Goal: Information Seeking & Learning: Learn about a topic

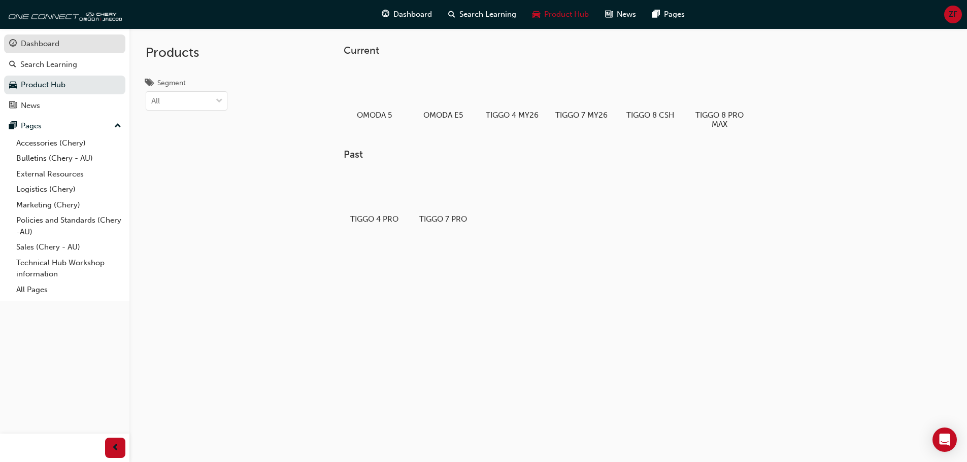
click at [50, 45] on div "Dashboard" at bounding box center [40, 44] width 39 height 12
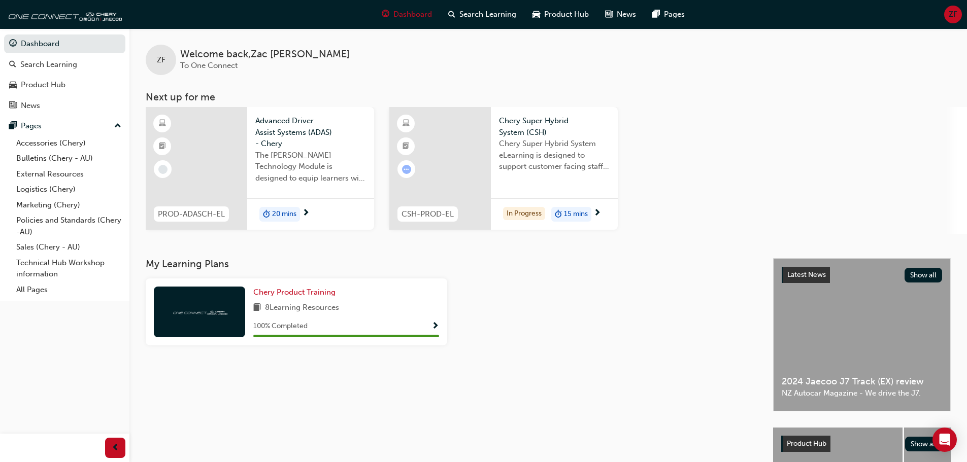
click at [307, 214] on span "next-icon" at bounding box center [306, 213] width 8 height 9
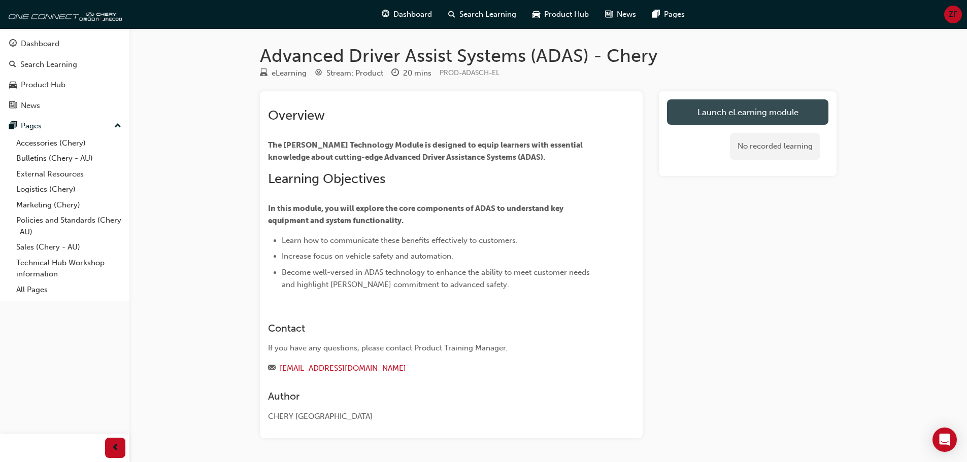
click at [741, 117] on link "Launch eLearning module" at bounding box center [747, 111] width 161 height 25
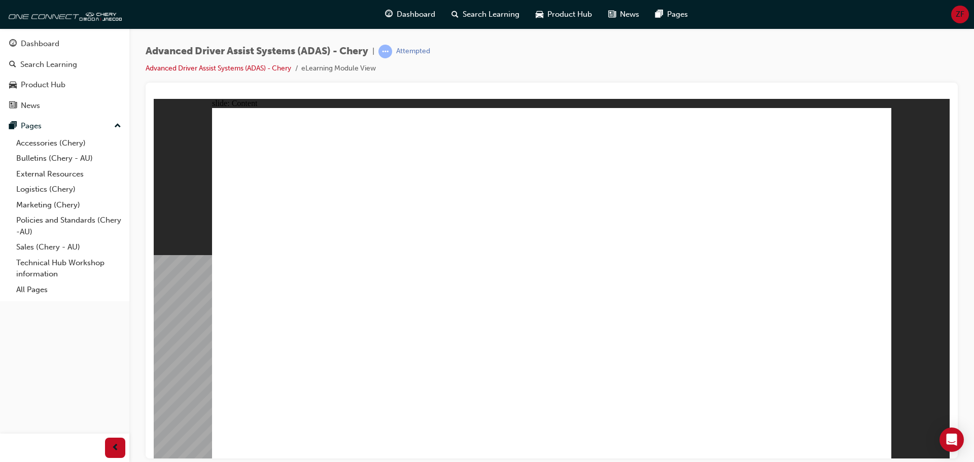
drag, startPoint x: 864, startPoint y: 121, endPoint x: 876, endPoint y: 129, distance: 14.6
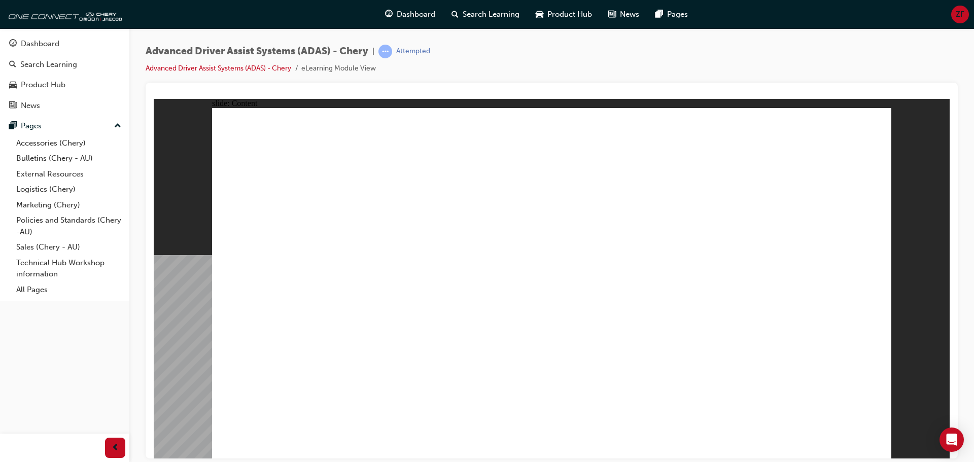
drag, startPoint x: 881, startPoint y: 132, endPoint x: 451, endPoint y: 310, distance: 464.8
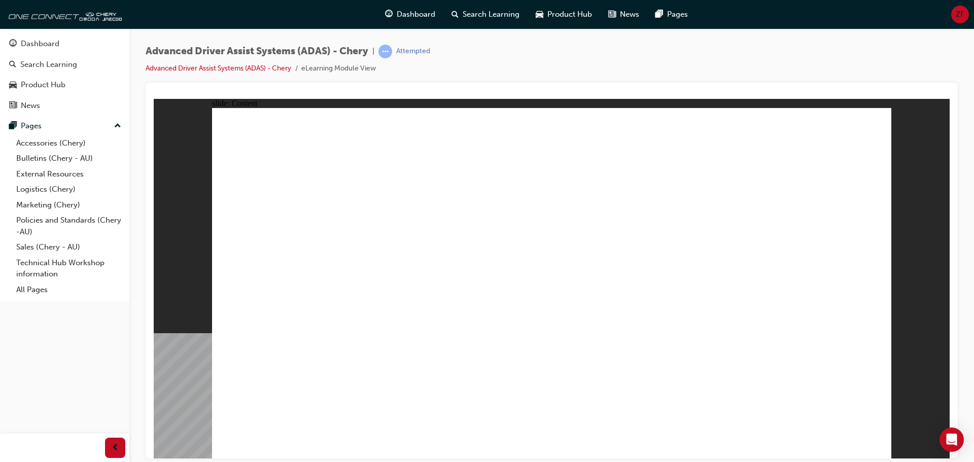
drag, startPoint x: 647, startPoint y: 346, endPoint x: 502, endPoint y: 328, distance: 145.8
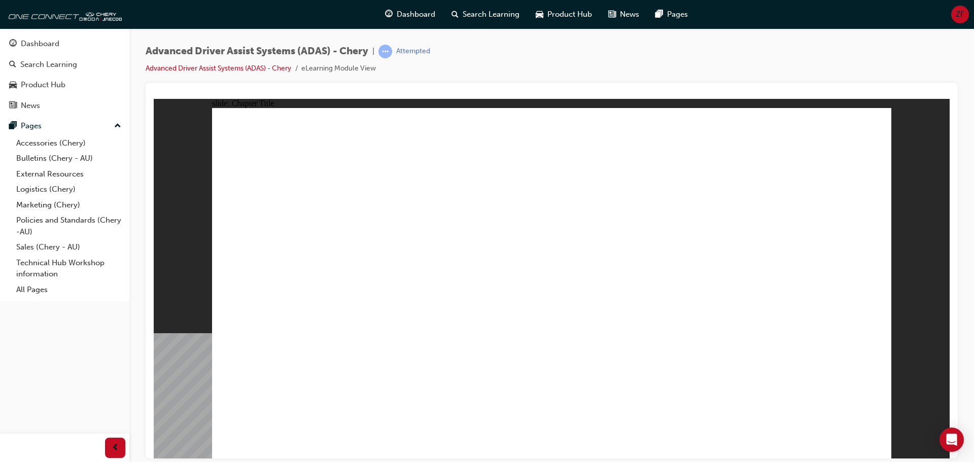
drag, startPoint x: 518, startPoint y: 391, endPoint x: 824, endPoint y: 183, distance: 370.5
drag, startPoint x: 396, startPoint y: 382, endPoint x: 751, endPoint y: 188, distance: 403.9
drag, startPoint x: 611, startPoint y: 326, endPoint x: 606, endPoint y: 202, distance: 123.9
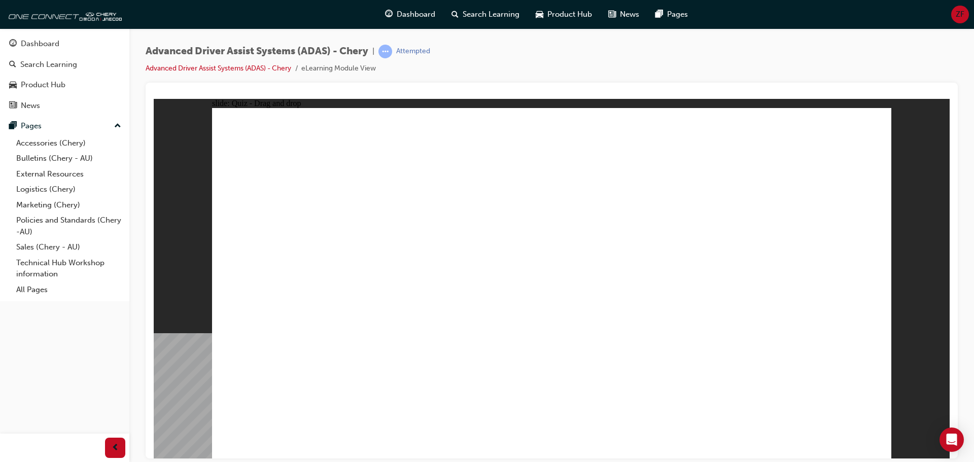
drag, startPoint x: 714, startPoint y: 356, endPoint x: 632, endPoint y: 210, distance: 167.9
drag, startPoint x: 294, startPoint y: 392, endPoint x: 521, endPoint y: 211, distance: 289.9
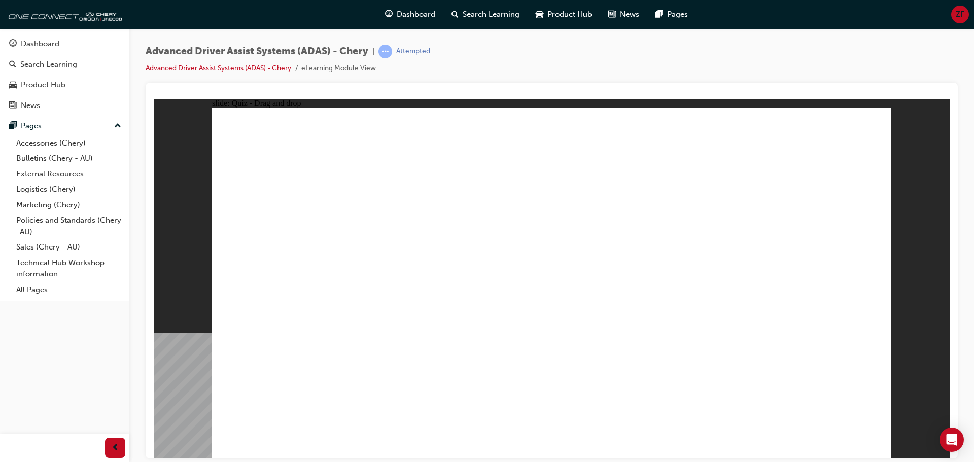
checkbox input "true"
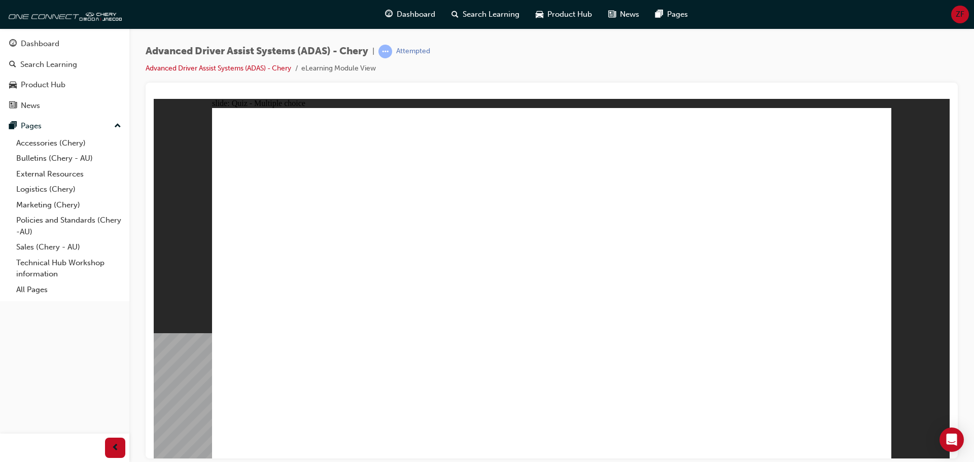
checkbox input "true"
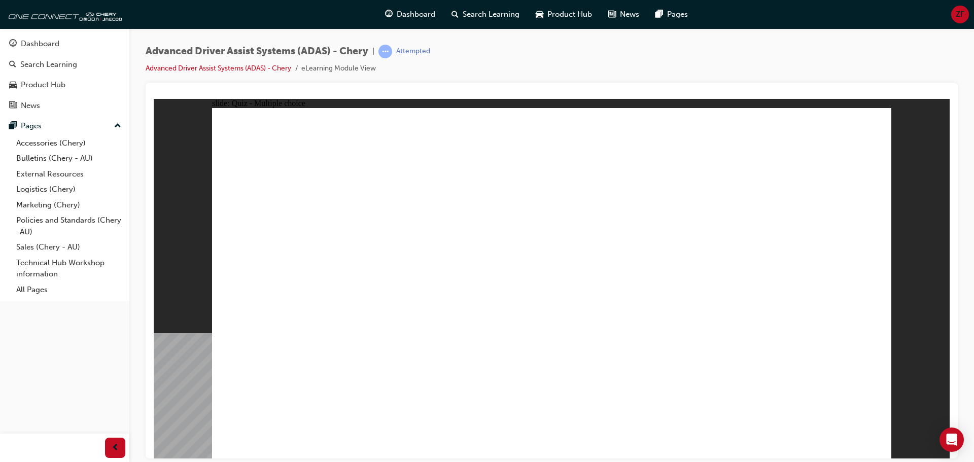
checkbox input "true"
drag, startPoint x: 561, startPoint y: 147, endPoint x: 357, endPoint y: 330, distance: 274.9
drag, startPoint x: 701, startPoint y: 175, endPoint x: 637, endPoint y: 333, distance: 170.7
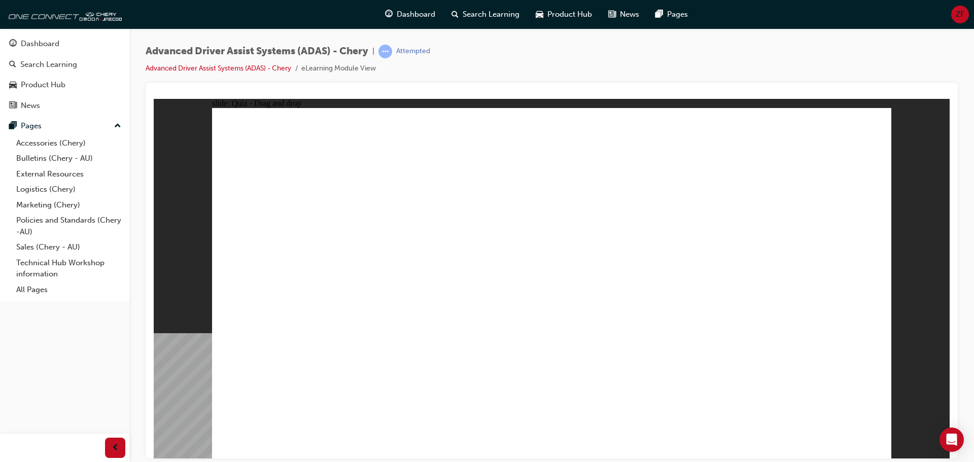
drag, startPoint x: 541, startPoint y: 321, endPoint x: 377, endPoint y: 319, distance: 164.4
drag, startPoint x: 553, startPoint y: 176, endPoint x: 435, endPoint y: 316, distance: 182.6
drag, startPoint x: 635, startPoint y: 170, endPoint x: 577, endPoint y: 342, distance: 181.3
drag, startPoint x: 637, startPoint y: 146, endPoint x: 479, endPoint y: 330, distance: 242.5
drag, startPoint x: 707, startPoint y: 142, endPoint x: 629, endPoint y: 355, distance: 227.5
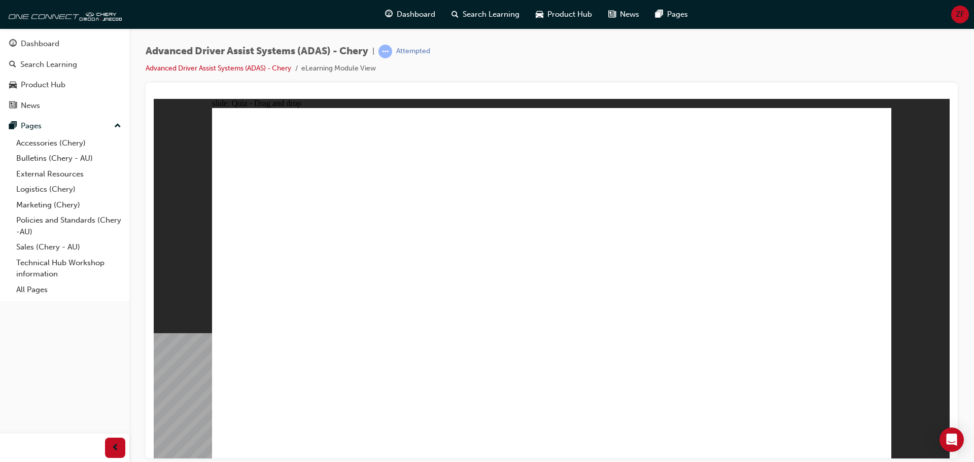
drag, startPoint x: 742, startPoint y: 200, endPoint x: 659, endPoint y: 256, distance: 100.2
drag, startPoint x: 759, startPoint y: 168, endPoint x: 450, endPoint y: 316, distance: 342.2
drag, startPoint x: 773, startPoint y: 140, endPoint x: 629, endPoint y: 347, distance: 251.8
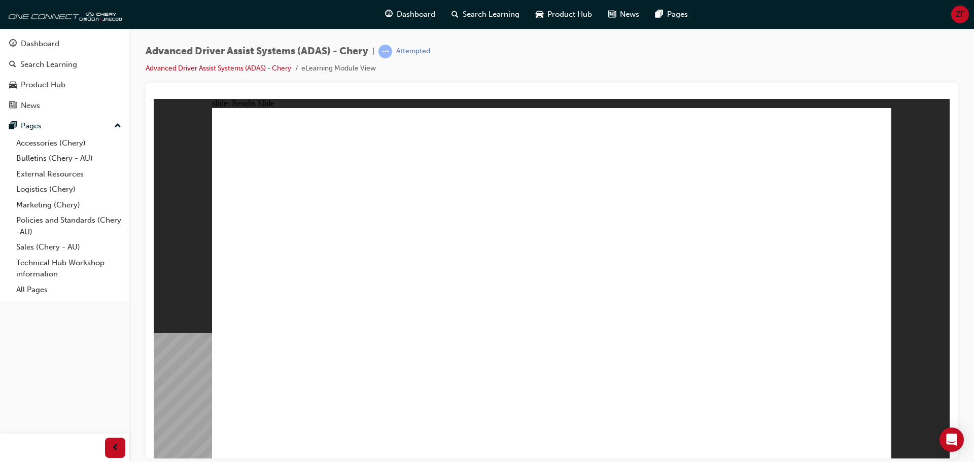
drag, startPoint x: 506, startPoint y: 391, endPoint x: 545, endPoint y: 152, distance: 242.2
drag, startPoint x: 420, startPoint y: 393, endPoint x: 532, endPoint y: 225, distance: 201.5
drag, startPoint x: 659, startPoint y: 336, endPoint x: 723, endPoint y: 220, distance: 132.6
drag, startPoint x: 706, startPoint y: 379, endPoint x: 764, endPoint y: 224, distance: 165.0
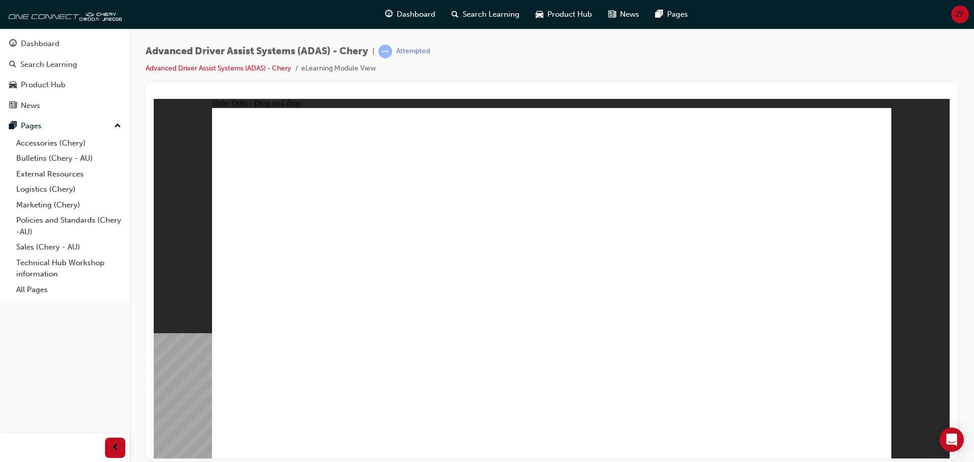
drag, startPoint x: 400, startPoint y: 334, endPoint x: 690, endPoint y: 245, distance: 303.7
checkbox input "true"
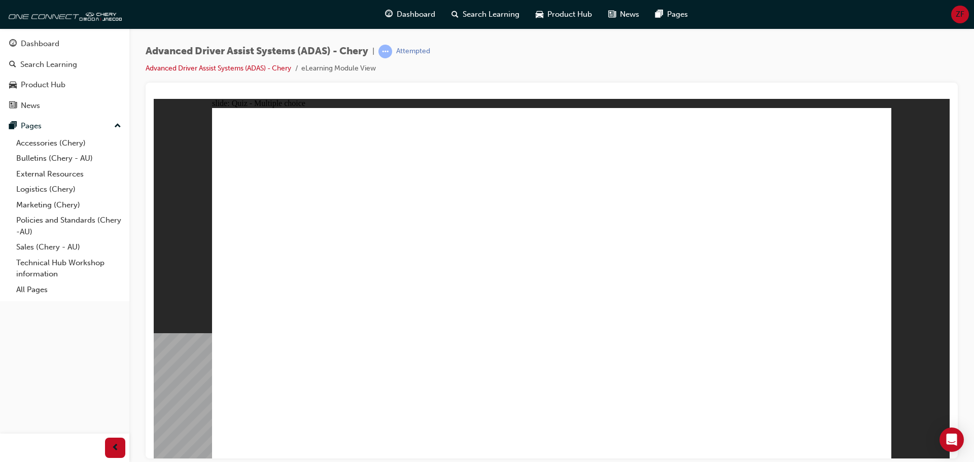
checkbox input "true"
drag, startPoint x: 678, startPoint y: 255, endPoint x: 673, endPoint y: 265, distance: 11.8
checkbox input "true"
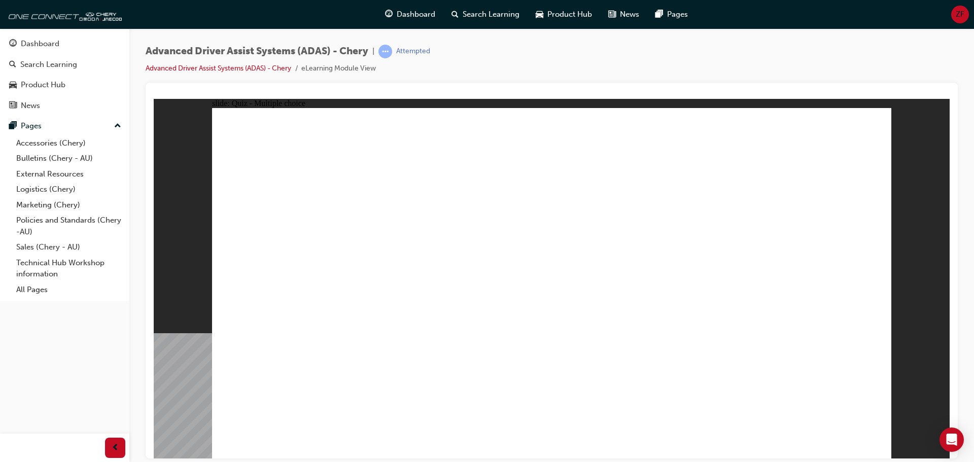
checkbox input "true"
drag, startPoint x: 560, startPoint y: 145, endPoint x: 399, endPoint y: 339, distance: 252.3
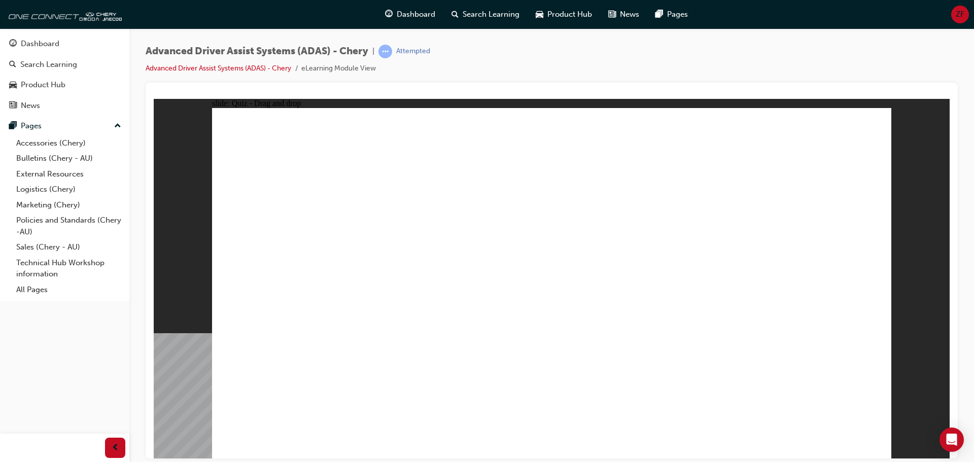
drag, startPoint x: 662, startPoint y: 247, endPoint x: 393, endPoint y: 340, distance: 284.7
drag, startPoint x: 796, startPoint y: 177, endPoint x: 614, endPoint y: 346, distance: 248.1
drag, startPoint x: 737, startPoint y: 198, endPoint x: 638, endPoint y: 311, distance: 149.5
drag, startPoint x: 694, startPoint y: 156, endPoint x: 442, endPoint y: 332, distance: 307.1
drag, startPoint x: 566, startPoint y: 195, endPoint x: 504, endPoint y: 307, distance: 128.5
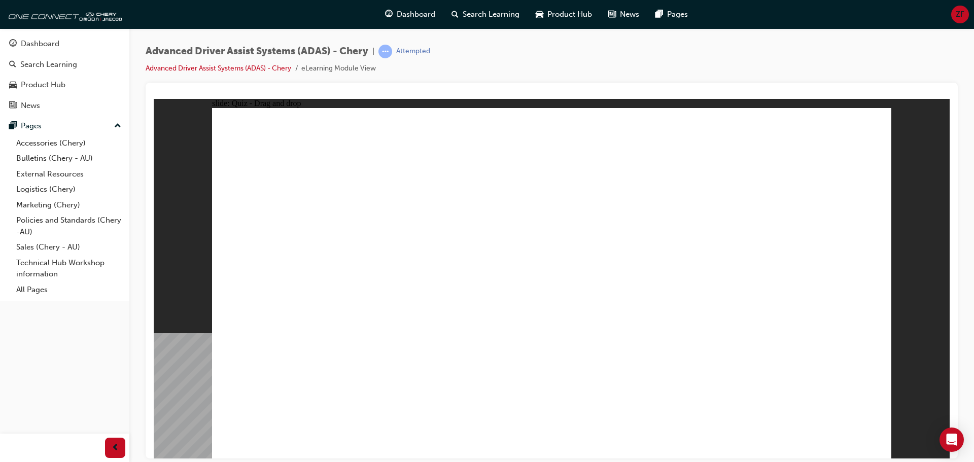
drag, startPoint x: 531, startPoint y: 215, endPoint x: 469, endPoint y: 323, distance: 124.8
drag, startPoint x: 607, startPoint y: 169, endPoint x: 448, endPoint y: 340, distance: 233.7
drag, startPoint x: 619, startPoint y: 179, endPoint x: 653, endPoint y: 334, distance: 158.6
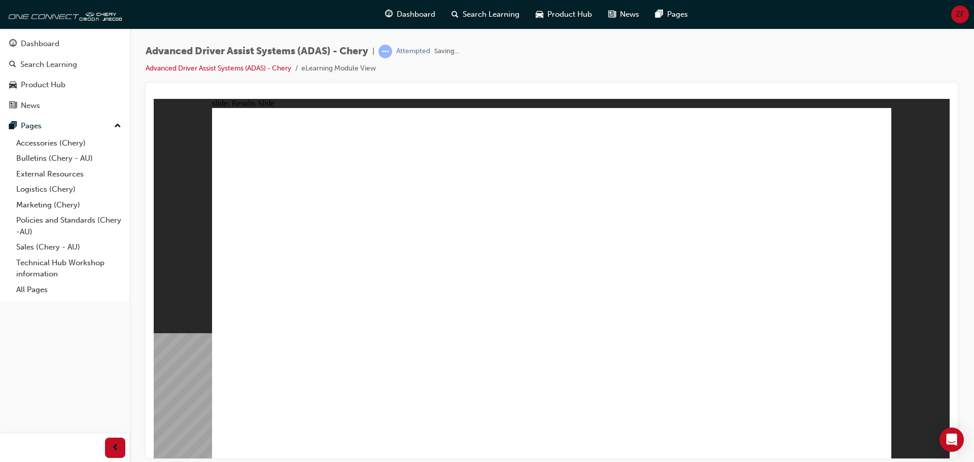
drag, startPoint x: 535, startPoint y: 228, endPoint x: 533, endPoint y: 198, distance: 30.5
drag, startPoint x: 429, startPoint y: 384, endPoint x: 572, endPoint y: 207, distance: 227.3
drag, startPoint x: 689, startPoint y: 293, endPoint x: 770, endPoint y: 201, distance: 123.0
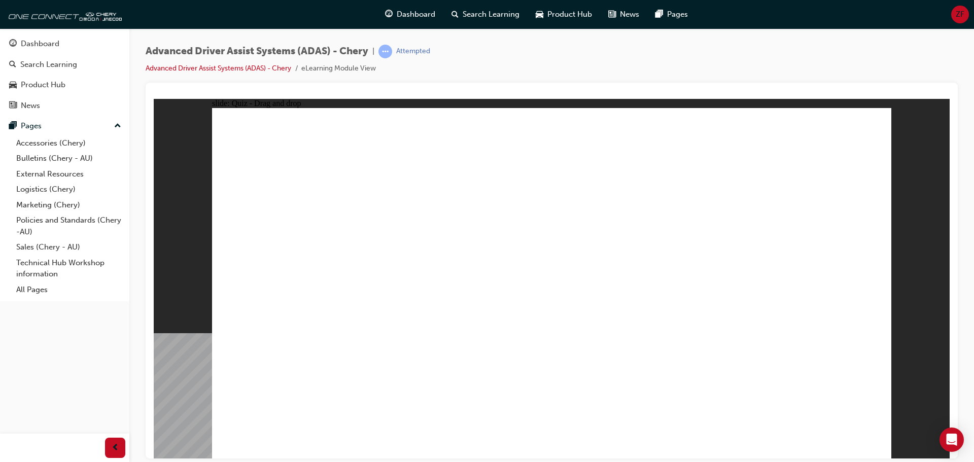
drag, startPoint x: 757, startPoint y: 332, endPoint x: 799, endPoint y: 196, distance: 142.2
drag, startPoint x: 342, startPoint y: 380, endPoint x: 792, endPoint y: 214, distance: 479.2
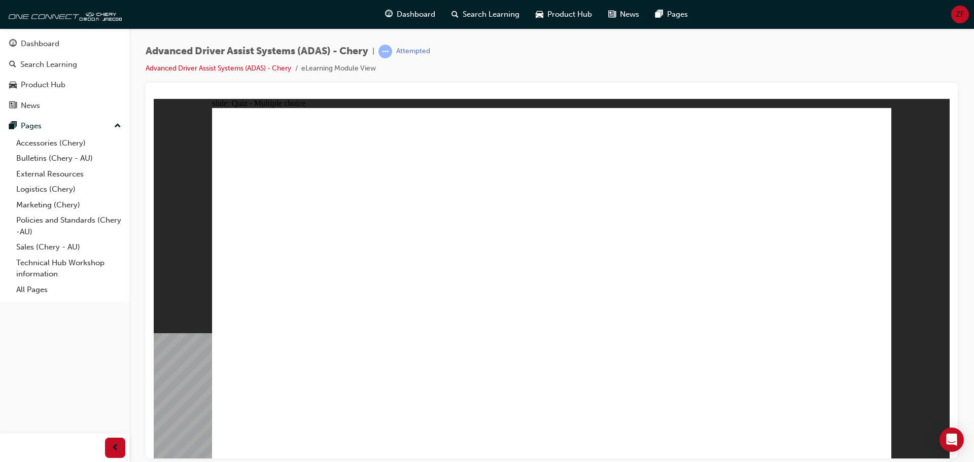
checkbox input "true"
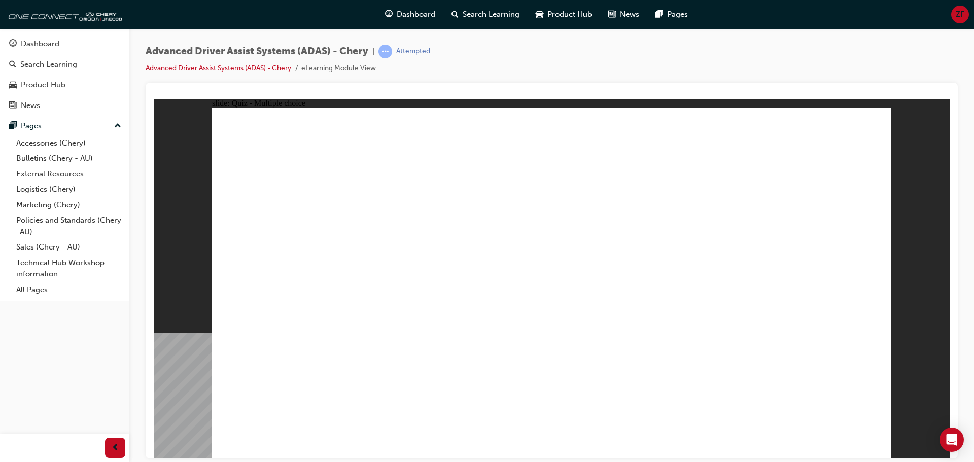
checkbox input "true"
drag, startPoint x: 617, startPoint y: 200, endPoint x: 395, endPoint y: 332, distance: 258.4
drag, startPoint x: 545, startPoint y: 169, endPoint x: 392, endPoint y: 232, distance: 165.8
drag, startPoint x: 535, startPoint y: 194, endPoint x: 410, endPoint y: 328, distance: 183.5
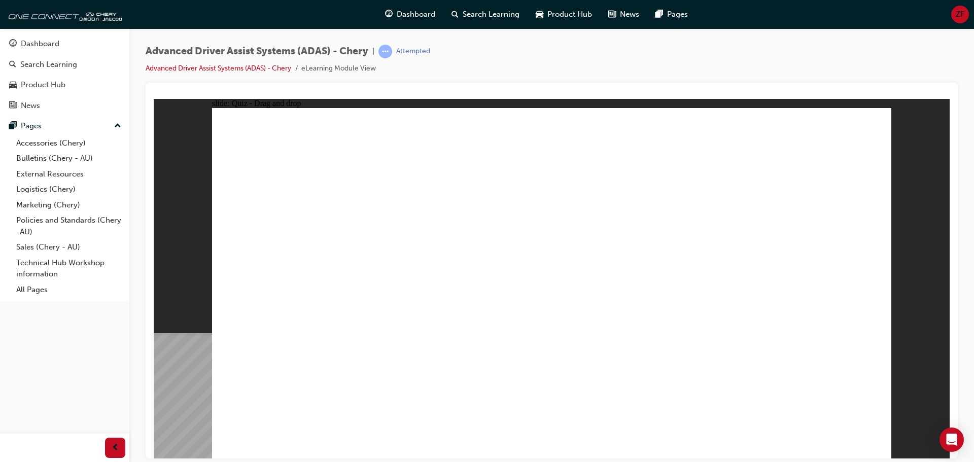
drag, startPoint x: 708, startPoint y: 172, endPoint x: 467, endPoint y: 297, distance: 271.4
drag, startPoint x: 623, startPoint y: 191, endPoint x: 613, endPoint y: 325, distance: 134.8
drag, startPoint x: 689, startPoint y: 142, endPoint x: 696, endPoint y: 197, distance: 55.8
drag, startPoint x: 704, startPoint y: 140, endPoint x: 663, endPoint y: 368, distance: 231.6
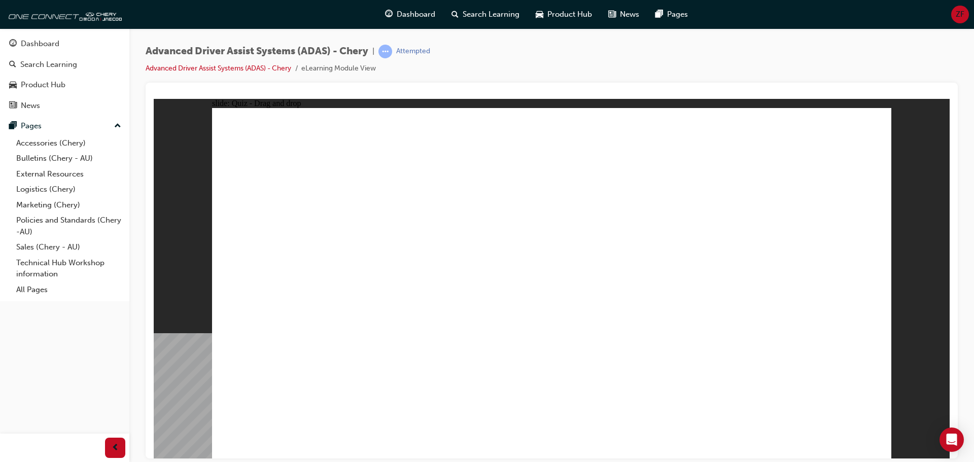
drag, startPoint x: 760, startPoint y: 158, endPoint x: 760, endPoint y: 168, distance: 10.1
drag, startPoint x: 731, startPoint y: 293, endPoint x: 719, endPoint y: 264, distance: 31.4
drag, startPoint x: 751, startPoint y: 149, endPoint x: 702, endPoint y: 352, distance: 208.3
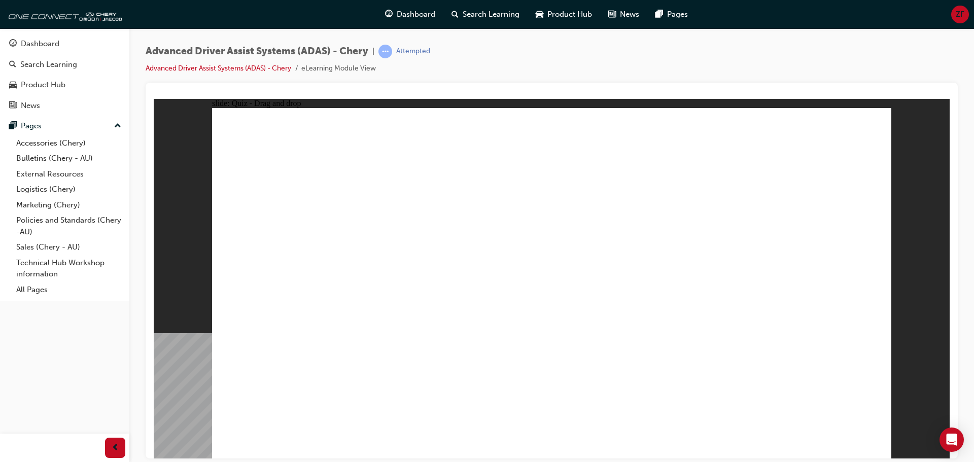
drag, startPoint x: 504, startPoint y: 382, endPoint x: 511, endPoint y: 224, distance: 158.0
drag, startPoint x: 479, startPoint y: 225, endPoint x: 527, endPoint y: 195, distance: 56.6
drag, startPoint x: 651, startPoint y: 320, endPoint x: 737, endPoint y: 191, distance: 155.1
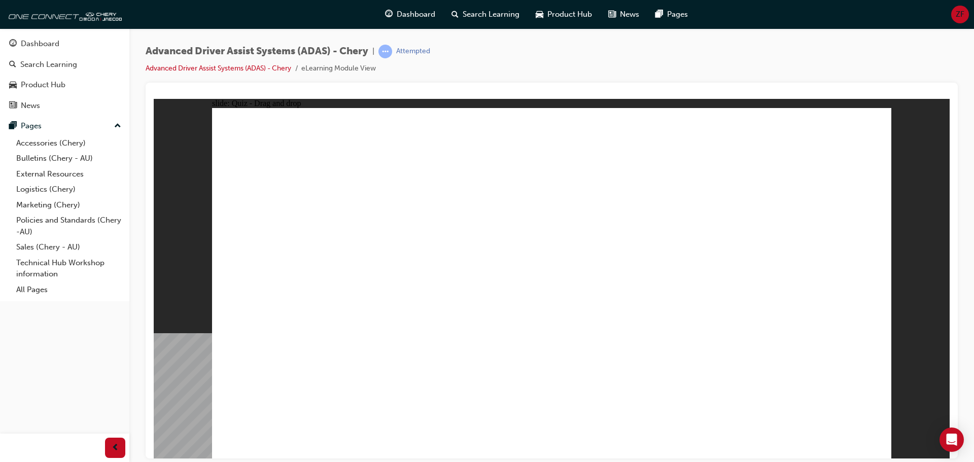
drag, startPoint x: 715, startPoint y: 376, endPoint x: 762, endPoint y: 216, distance: 167.3
drag, startPoint x: 296, startPoint y: 397, endPoint x: 768, endPoint y: 217, distance: 504.9
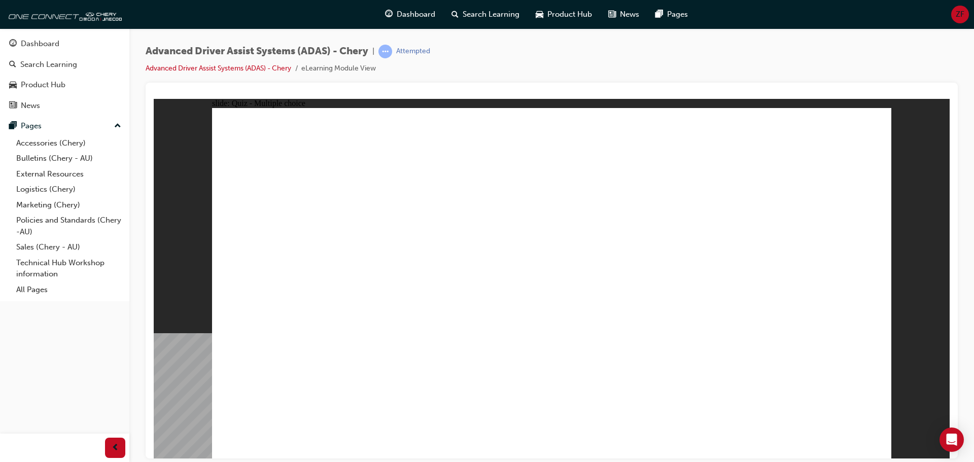
checkbox input "true"
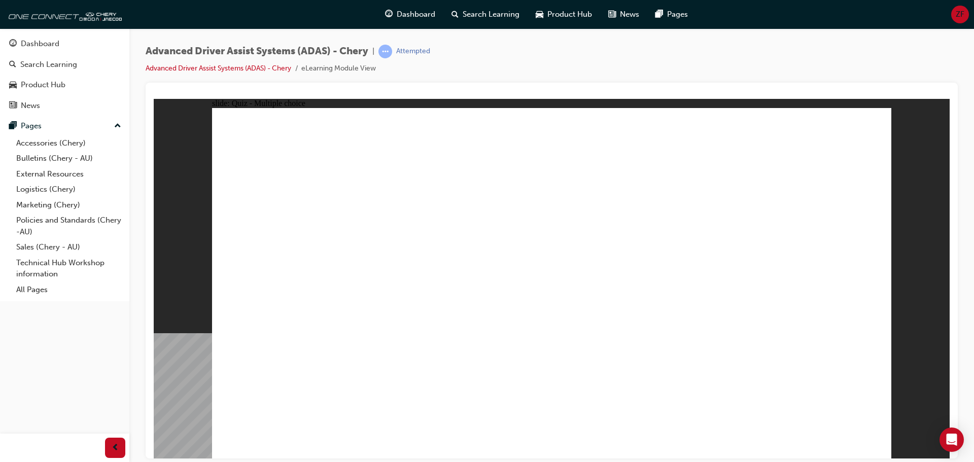
checkbox input "true"
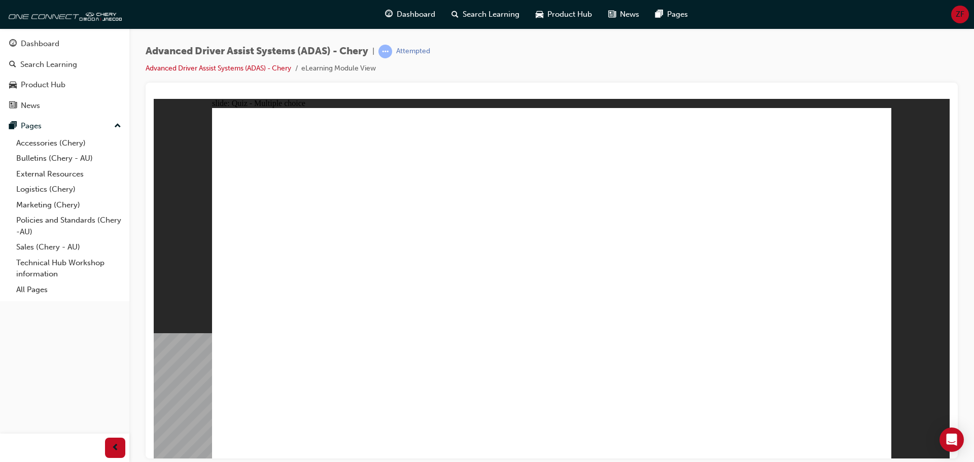
checkbox input "true"
drag, startPoint x: 541, startPoint y: 139, endPoint x: 428, endPoint y: 350, distance: 239.2
drag, startPoint x: 632, startPoint y: 173, endPoint x: 445, endPoint y: 329, distance: 243.5
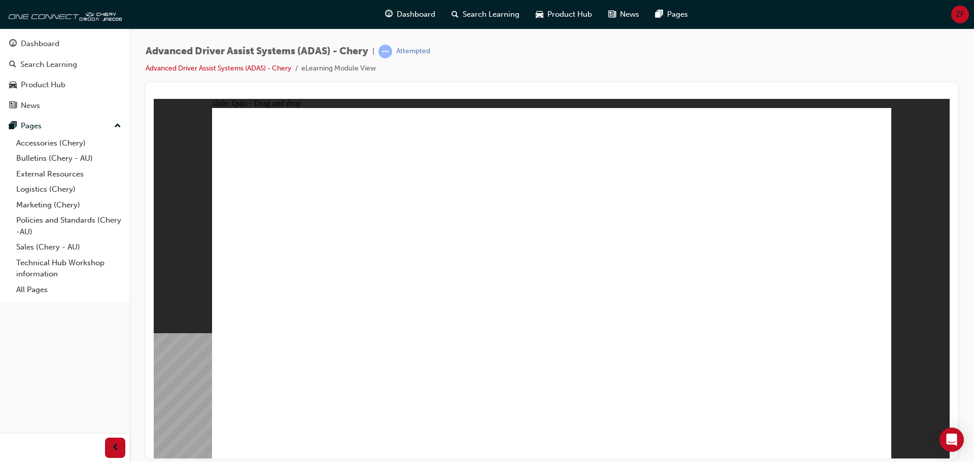
drag, startPoint x: 689, startPoint y: 150, endPoint x: 415, endPoint y: 318, distance: 321.6
drag, startPoint x: 550, startPoint y: 170, endPoint x: 458, endPoint y: 319, distance: 175.2
drag, startPoint x: 668, startPoint y: 182, endPoint x: 662, endPoint y: 185, distance: 6.8
drag, startPoint x: 688, startPoint y: 182, endPoint x: 435, endPoint y: 383, distance: 323.2
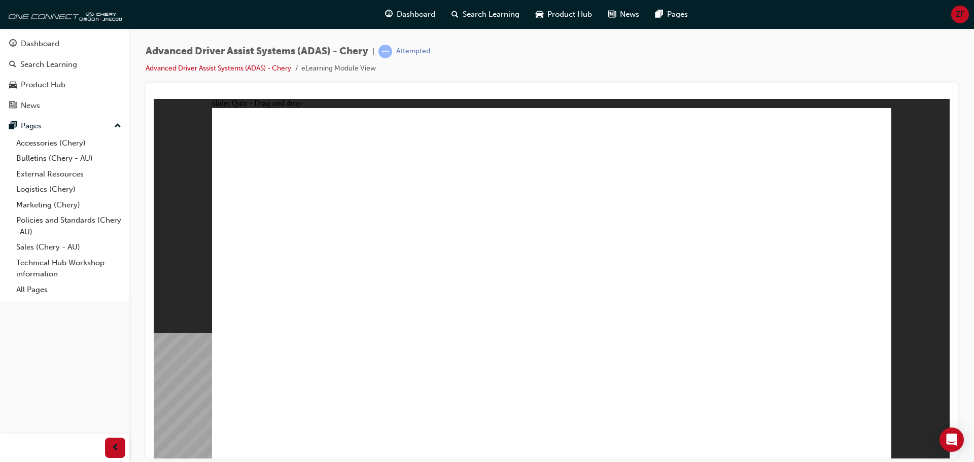
drag, startPoint x: 761, startPoint y: 172, endPoint x: 391, endPoint y: 353, distance: 412.3
drag, startPoint x: 613, startPoint y: 147, endPoint x: 411, endPoint y: 347, distance: 283.8
drag, startPoint x: 695, startPoint y: 218, endPoint x: 492, endPoint y: 342, distance: 238.0
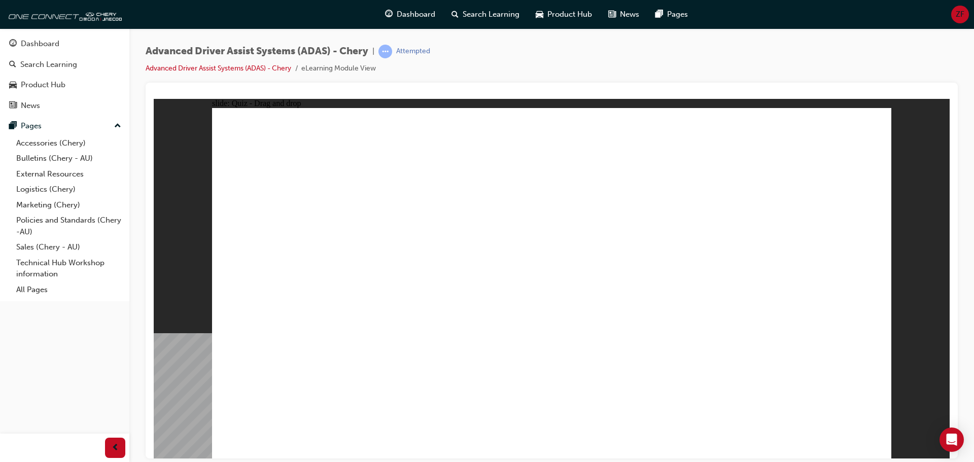
drag, startPoint x: 466, startPoint y: 381, endPoint x: 490, endPoint y: 377, distance: 24.1
drag, startPoint x: 498, startPoint y: 385, endPoint x: 511, endPoint y: 196, distance: 188.7
drag, startPoint x: 423, startPoint y: 366, endPoint x: 544, endPoint y: 225, distance: 185.7
drag, startPoint x: 618, startPoint y: 389, endPoint x: 768, endPoint y: 211, distance: 232.6
drag, startPoint x: 730, startPoint y: 381, endPoint x: 670, endPoint y: 297, distance: 102.6
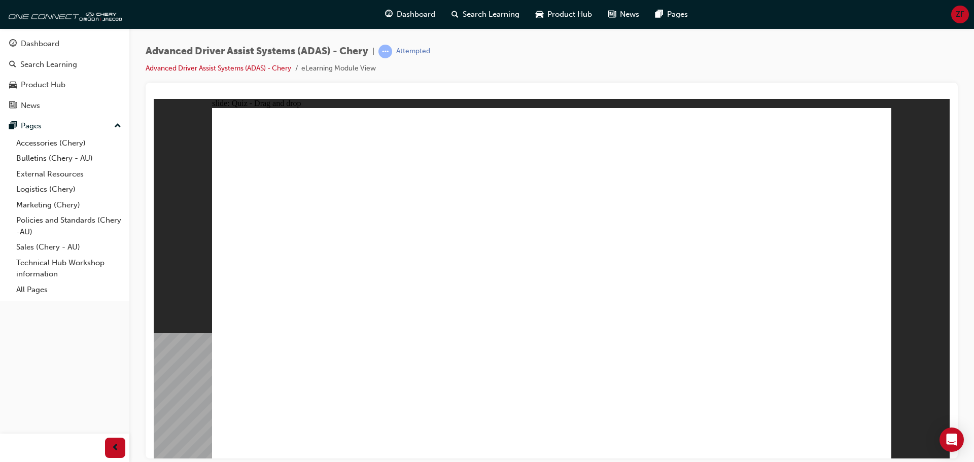
drag, startPoint x: 294, startPoint y: 380, endPoint x: 733, endPoint y: 203, distance: 473.3
checkbox input "true"
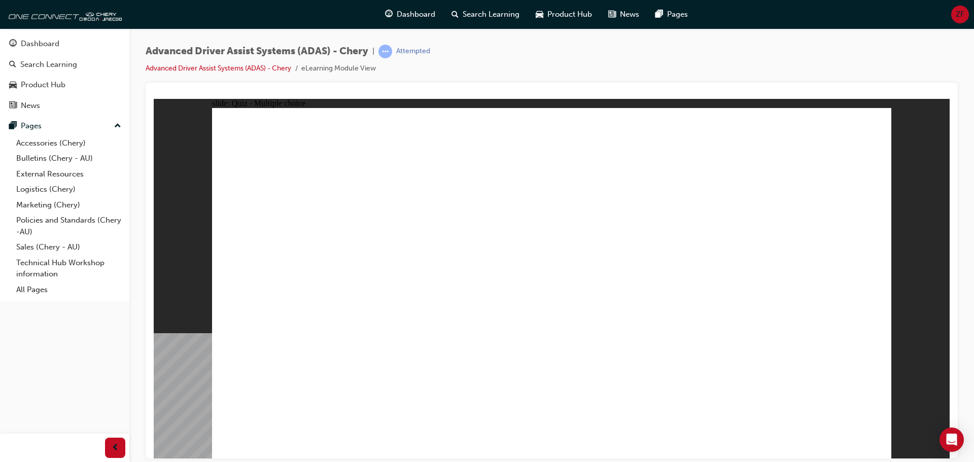
checkbox input "true"
drag, startPoint x: 670, startPoint y: 283, endPoint x: 673, endPoint y: 306, distance: 23.5
checkbox input "true"
drag, startPoint x: 673, startPoint y: 306, endPoint x: 663, endPoint y: 354, distance: 48.2
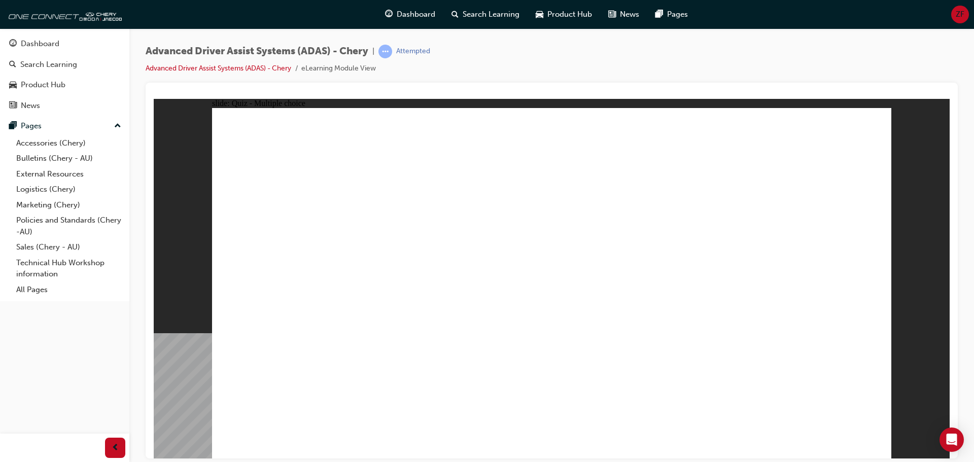
checkbox input "true"
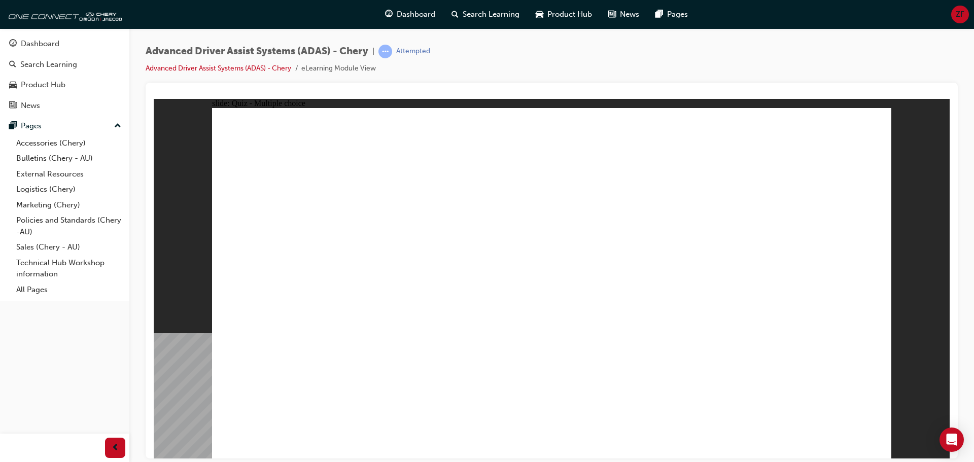
drag, startPoint x: 643, startPoint y: 150, endPoint x: 641, endPoint y: 335, distance: 185.2
drag, startPoint x: 546, startPoint y: 174, endPoint x: 619, endPoint y: 333, distance: 175.5
drag, startPoint x: 594, startPoint y: 323, endPoint x: 448, endPoint y: 334, distance: 147.0
drag, startPoint x: 544, startPoint y: 145, endPoint x: 426, endPoint y: 322, distance: 212.9
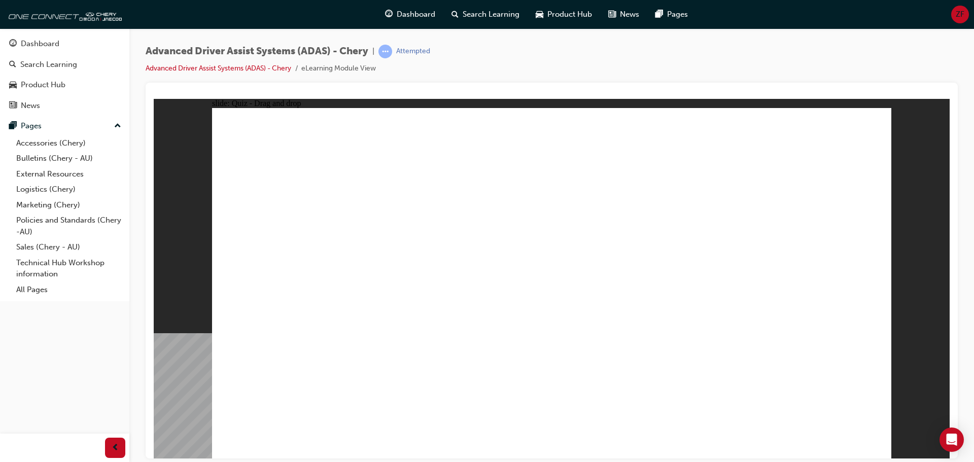
drag, startPoint x: 602, startPoint y: 201, endPoint x: 438, endPoint y: 335, distance: 211.6
drag, startPoint x: 675, startPoint y: 267, endPoint x: 636, endPoint y: 337, distance: 79.7
drag, startPoint x: 691, startPoint y: 147, endPoint x: 475, endPoint y: 323, distance: 279.1
drag, startPoint x: 774, startPoint y: 180, endPoint x: 709, endPoint y: 324, distance: 157.6
drag, startPoint x: 782, startPoint y: 141, endPoint x: 737, endPoint y: 330, distance: 194.9
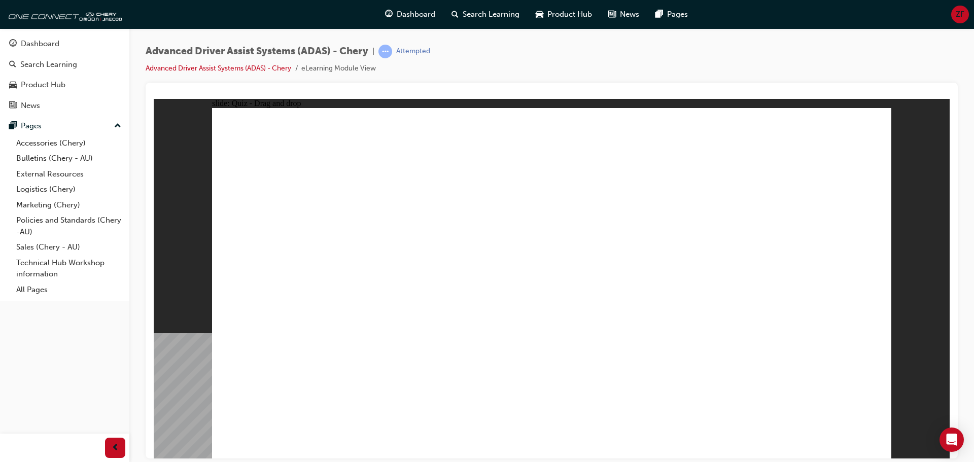
drag, startPoint x: 513, startPoint y: 208, endPoint x: 515, endPoint y: 197, distance: 10.3
drag, startPoint x: 503, startPoint y: 232, endPoint x: 512, endPoint y: 214, distance: 20.7
drag, startPoint x: 617, startPoint y: 369, endPoint x: 717, endPoint y: 189, distance: 206.4
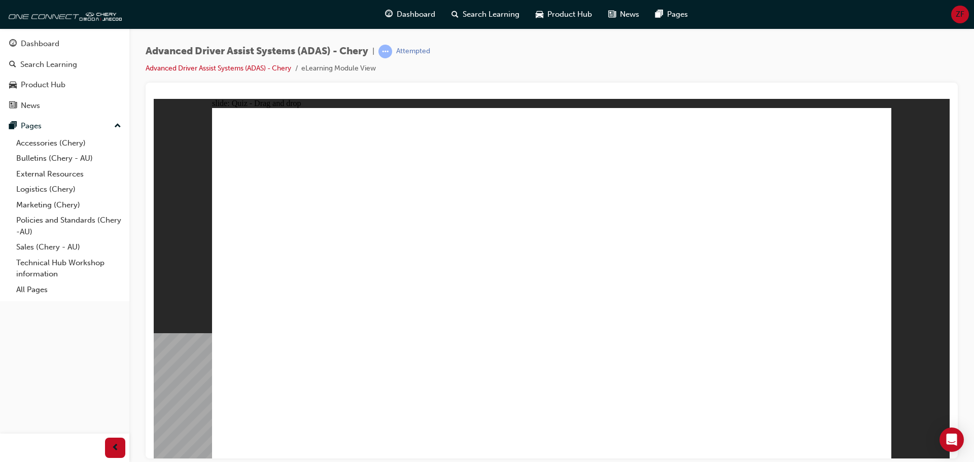
drag, startPoint x: 744, startPoint y: 284, endPoint x: 767, endPoint y: 222, distance: 66.5
drag, startPoint x: 356, startPoint y: 357, endPoint x: 748, endPoint y: 228, distance: 413.3
checkbox input "true"
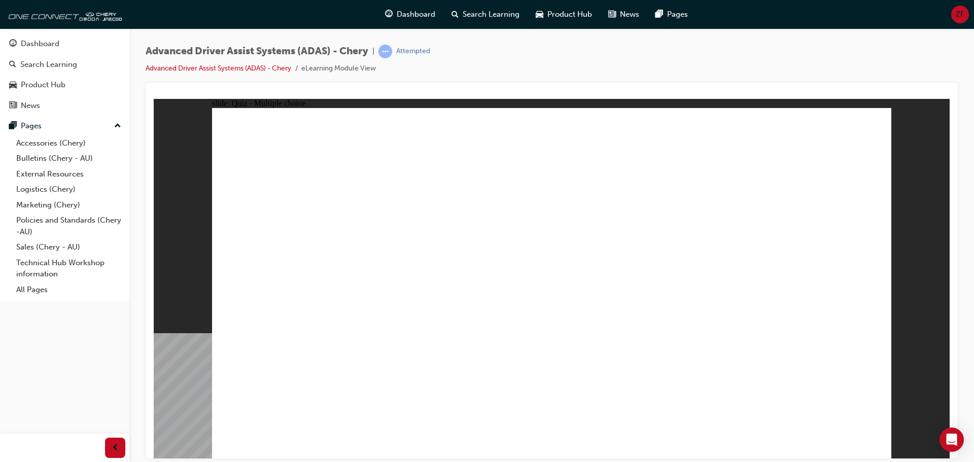
checkbox input "true"
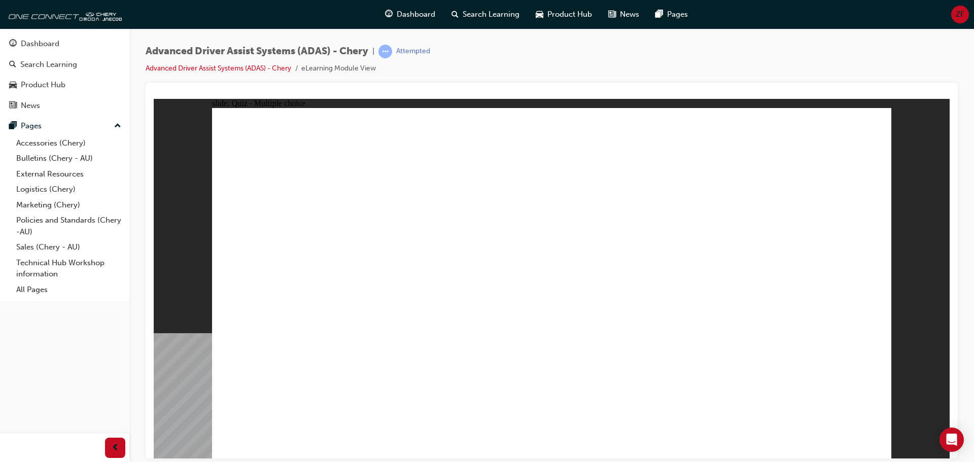
checkbox input "true"
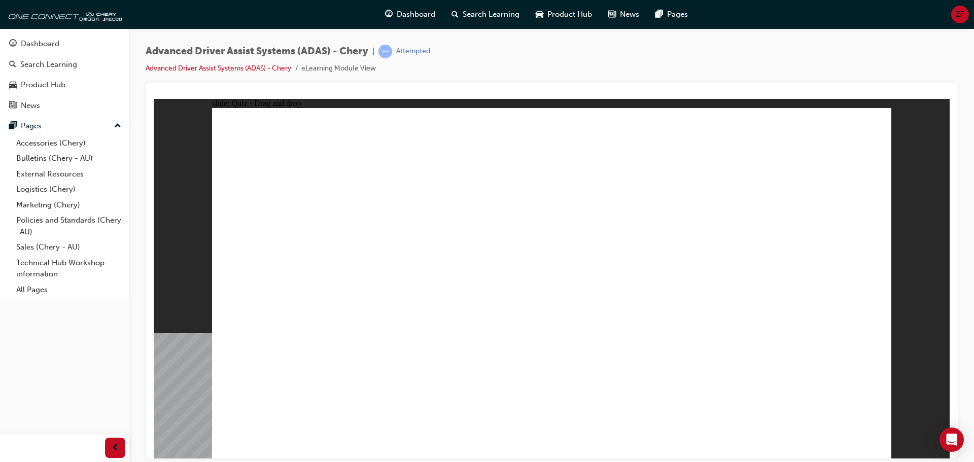
drag, startPoint x: 623, startPoint y: 176, endPoint x: 363, endPoint y: 356, distance: 316.2
drag, startPoint x: 549, startPoint y: 144, endPoint x: 405, endPoint y: 321, distance: 228.7
drag, startPoint x: 559, startPoint y: 172, endPoint x: 411, endPoint y: 320, distance: 209.5
drag, startPoint x: 550, startPoint y: 220, endPoint x: 457, endPoint y: 321, distance: 137.2
drag, startPoint x: 693, startPoint y: 182, endPoint x: 437, endPoint y: 345, distance: 303.5
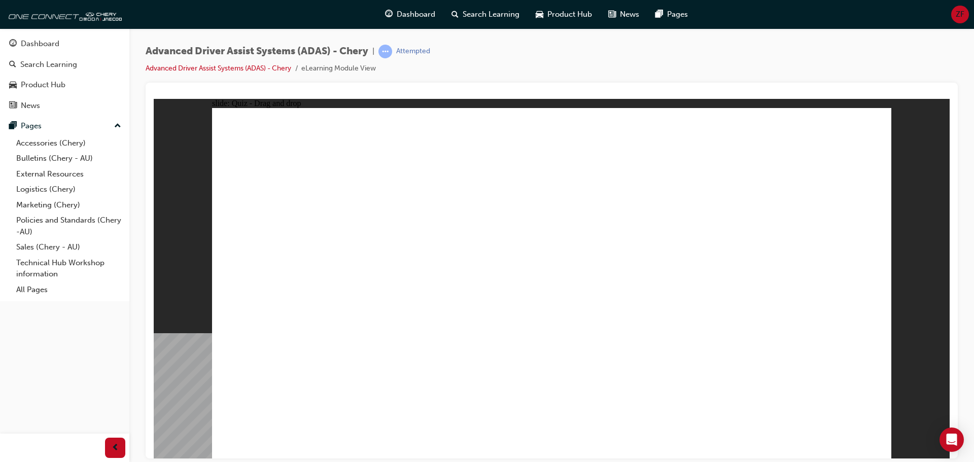
drag, startPoint x: 699, startPoint y: 144, endPoint x: 403, endPoint y: 359, distance: 365.1
drag, startPoint x: 766, startPoint y: 175, endPoint x: 686, endPoint y: 297, distance: 146.2
drag, startPoint x: 762, startPoint y: 144, endPoint x: 683, endPoint y: 336, distance: 207.6
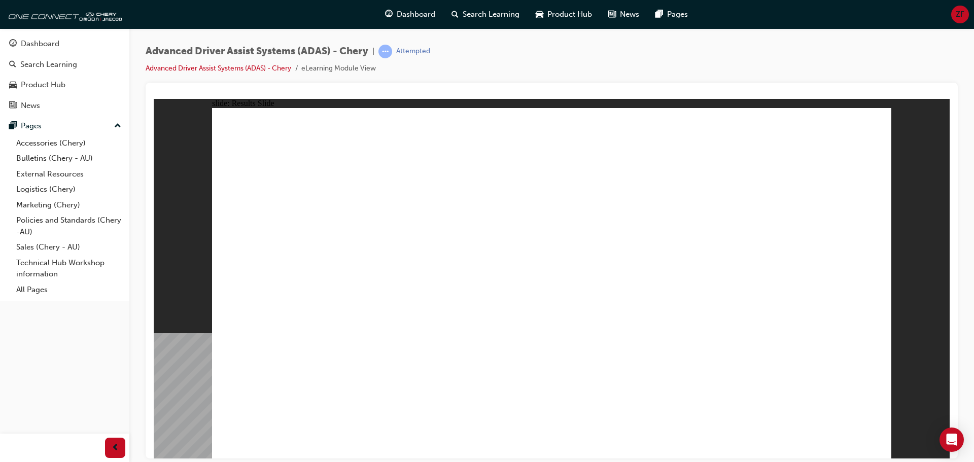
drag, startPoint x: 533, startPoint y: 379, endPoint x: 512, endPoint y: 180, distance: 199.9
drag, startPoint x: 477, startPoint y: 296, endPoint x: 553, endPoint y: 227, distance: 102.0
drag, startPoint x: 621, startPoint y: 376, endPoint x: 751, endPoint y: 186, distance: 230.8
drag, startPoint x: 731, startPoint y: 384, endPoint x: 757, endPoint y: 211, distance: 174.9
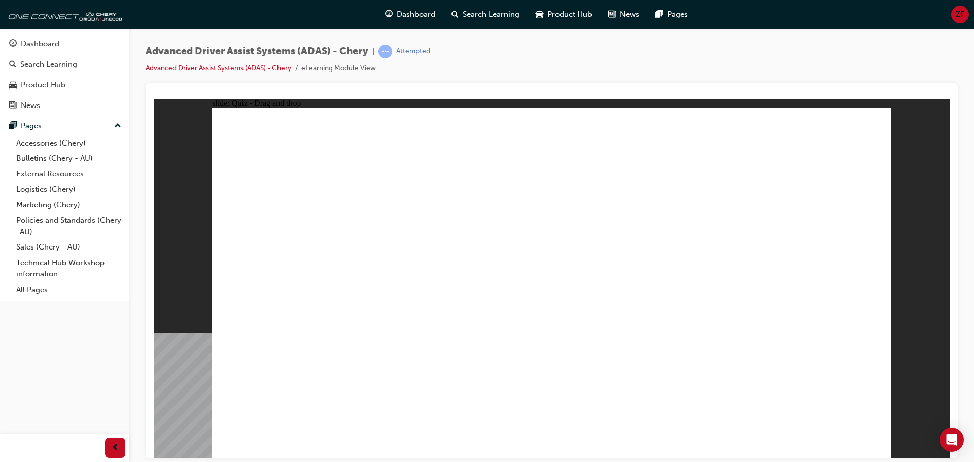
drag, startPoint x: 295, startPoint y: 385, endPoint x: 754, endPoint y: 208, distance: 492.1
checkbox input "true"
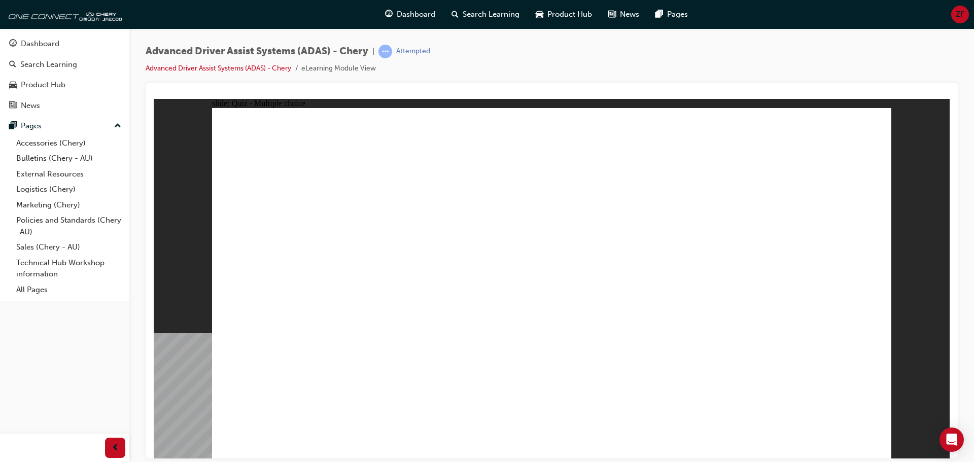
checkbox input "true"
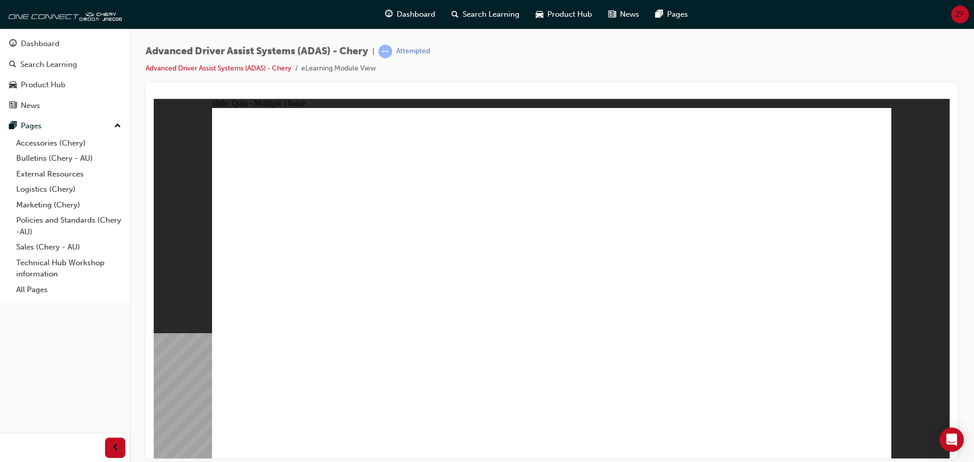
checkbox input "true"
drag, startPoint x: 559, startPoint y: 150, endPoint x: 404, endPoint y: 343, distance: 247.3
drag, startPoint x: 632, startPoint y: 181, endPoint x: 413, endPoint y: 331, distance: 265.3
drag, startPoint x: 713, startPoint y: 172, endPoint x: 468, endPoint y: 319, distance: 285.6
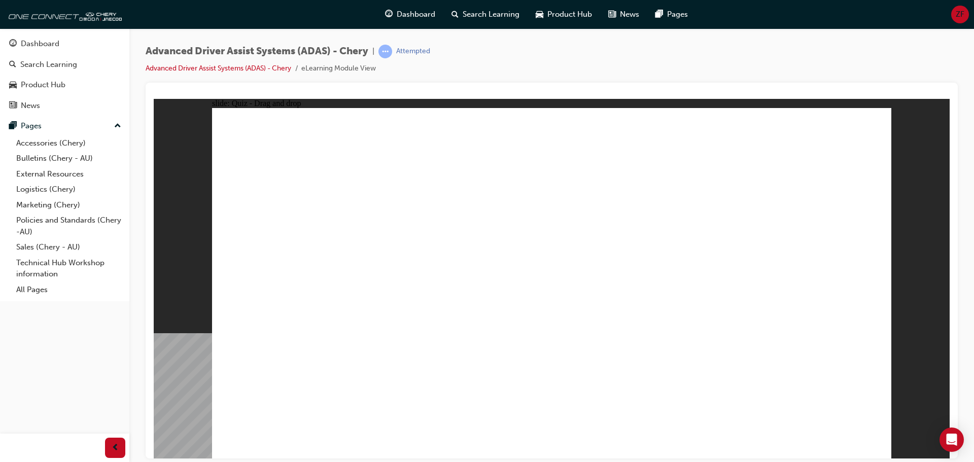
drag, startPoint x: 718, startPoint y: 149, endPoint x: 473, endPoint y: 330, distance: 304.4
drag, startPoint x: 755, startPoint y: 148, endPoint x: 625, endPoint y: 344, distance: 235.0
drag, startPoint x: 743, startPoint y: 198, endPoint x: 652, endPoint y: 331, distance: 160.7
drag, startPoint x: 559, startPoint y: 176, endPoint x: 670, endPoint y: 323, distance: 184.4
drag, startPoint x: 542, startPoint y: 331, endPoint x: 468, endPoint y: 345, distance: 75.2
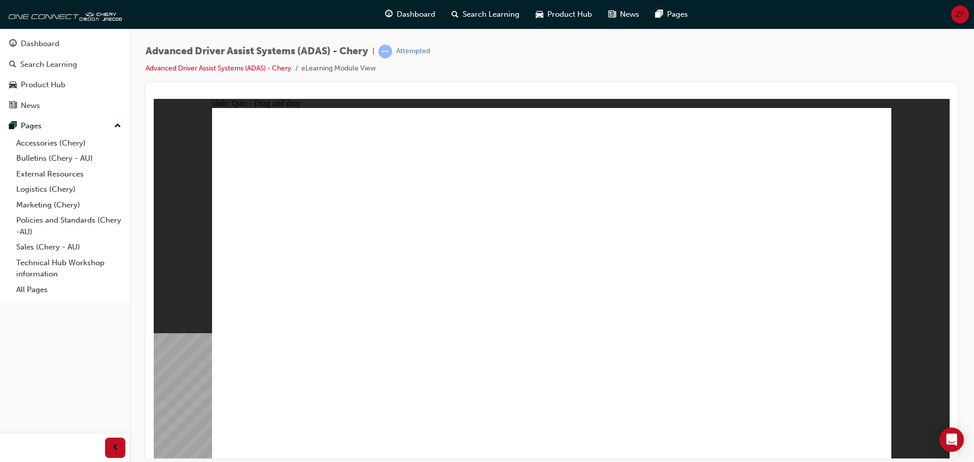
drag, startPoint x: 639, startPoint y: 149, endPoint x: 693, endPoint y: 328, distance: 187.0
drag, startPoint x: 513, startPoint y: 350, endPoint x: 559, endPoint y: 208, distance: 149.4
drag, startPoint x: 442, startPoint y: 333, endPoint x: 538, endPoint y: 232, distance: 139.3
drag, startPoint x: 664, startPoint y: 348, endPoint x: 792, endPoint y: 231, distance: 173.1
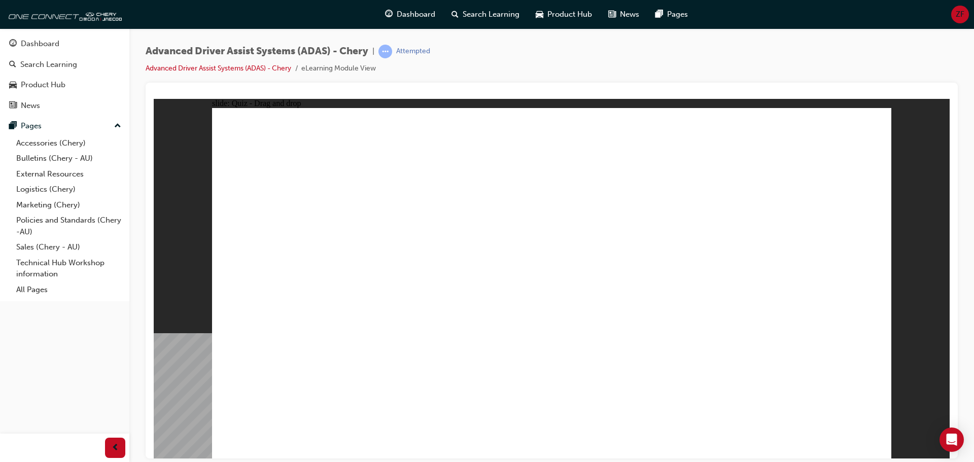
drag, startPoint x: 712, startPoint y: 373, endPoint x: 779, endPoint y: 195, distance: 189.8
drag, startPoint x: 318, startPoint y: 385, endPoint x: 787, endPoint y: 212, distance: 500.4
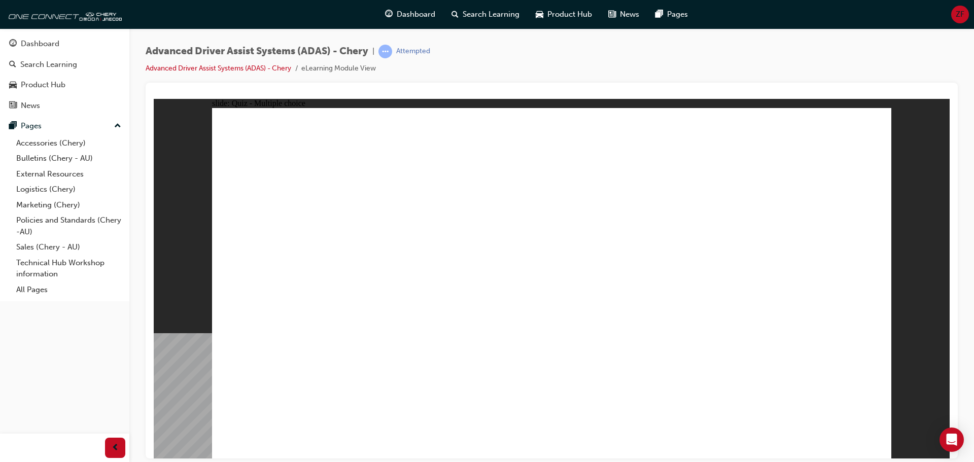
checkbox input "true"
drag, startPoint x: 631, startPoint y: 270, endPoint x: 629, endPoint y: 307, distance: 37.1
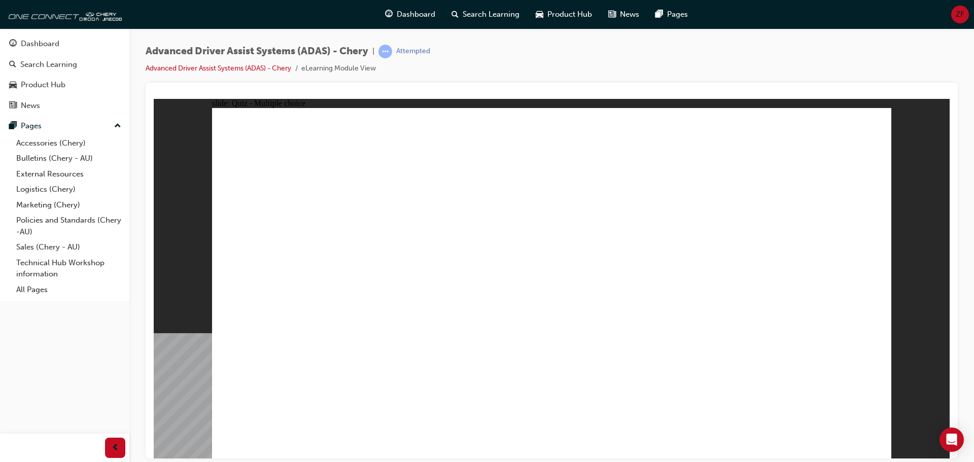
checkbox input "true"
drag, startPoint x: 628, startPoint y: 314, endPoint x: 625, endPoint y: 357, distance: 43.2
checkbox input "true"
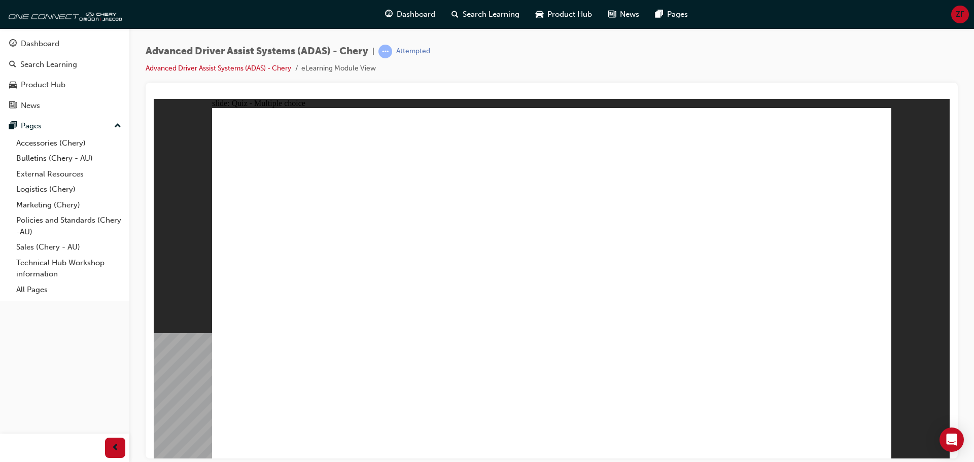
checkbox input "true"
drag, startPoint x: 491, startPoint y: 236, endPoint x: 396, endPoint y: 356, distance: 152.8
drag, startPoint x: 396, startPoint y: 299, endPoint x: 600, endPoint y: 345, distance: 209.6
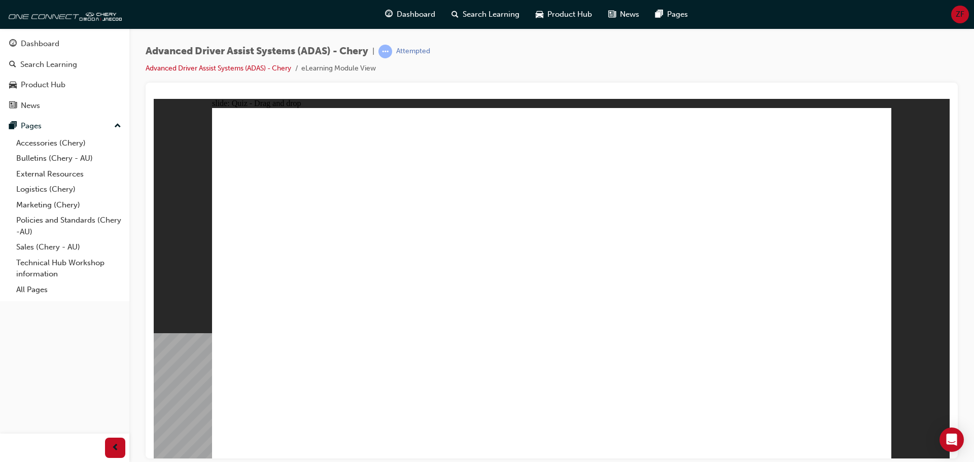
drag, startPoint x: 569, startPoint y: 282, endPoint x: 444, endPoint y: 296, distance: 126.2
drag, startPoint x: 635, startPoint y: 171, endPoint x: 383, endPoint y: 331, distance: 298.6
drag, startPoint x: 684, startPoint y: 176, endPoint x: 408, endPoint y: 327, distance: 315.2
drag, startPoint x: 758, startPoint y: 154, endPoint x: 434, endPoint y: 345, distance: 375.6
drag, startPoint x: 598, startPoint y: 163, endPoint x: 432, endPoint y: 361, distance: 258.2
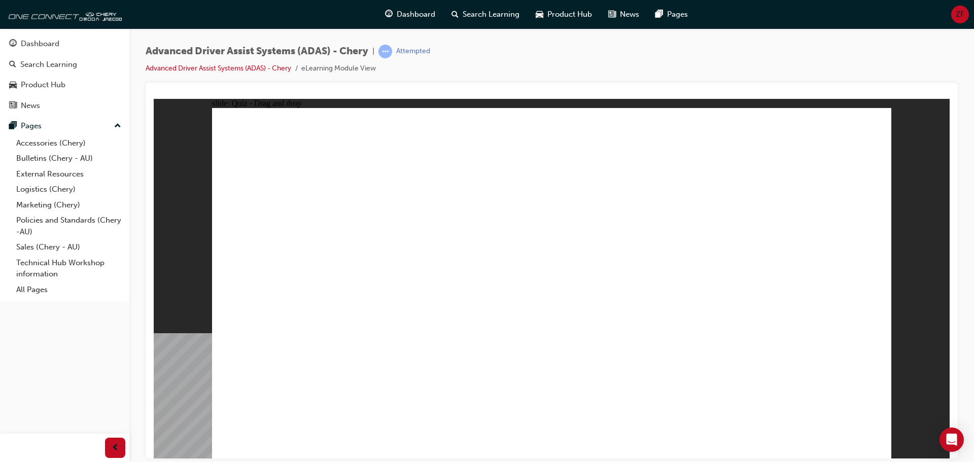
drag, startPoint x: 579, startPoint y: 249, endPoint x: 607, endPoint y: 342, distance: 97.0
drag, startPoint x: 710, startPoint y: 337, endPoint x: 730, endPoint y: 380, distance: 47.0
click at [417, 14] on span "Dashboard" at bounding box center [416, 15] width 39 height 12
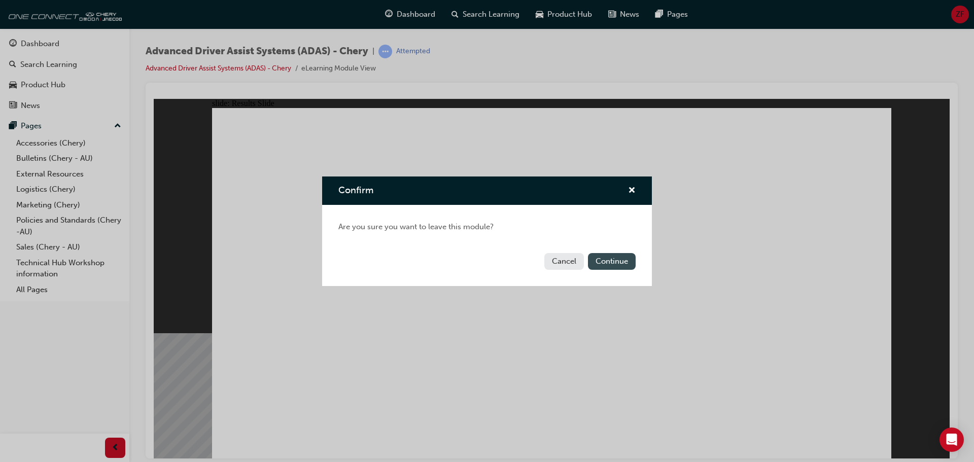
click at [620, 263] on button "Continue" at bounding box center [612, 261] width 48 height 17
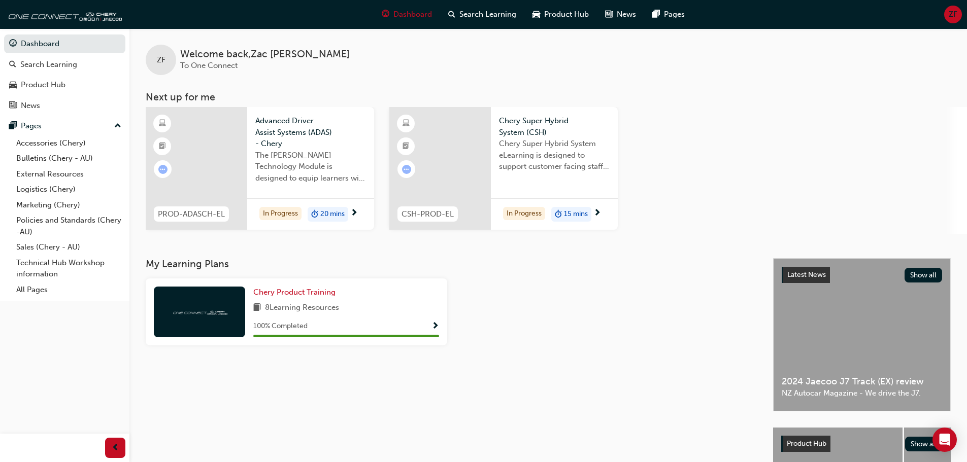
click at [359, 186] on div "The [PERSON_NAME] Technology Module is designed to equip learners with essentia…" at bounding box center [310, 170] width 111 height 41
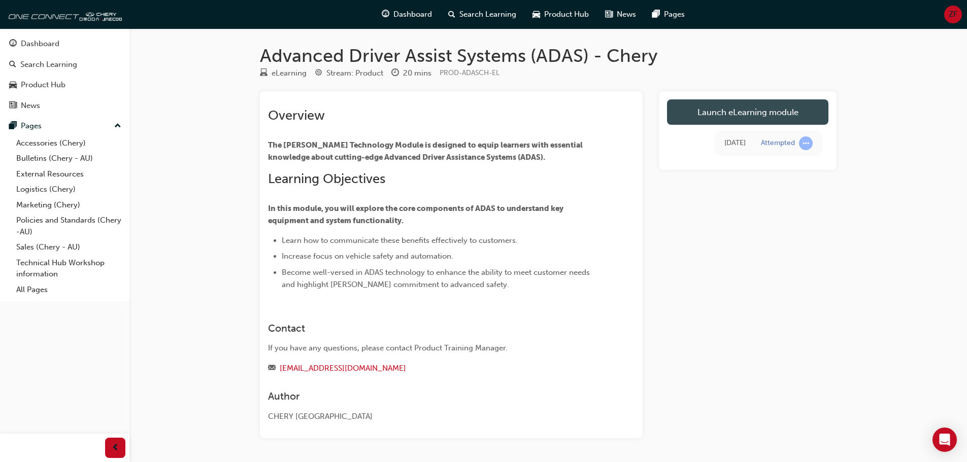
click at [786, 121] on link "Launch eLearning module" at bounding box center [747, 111] width 161 height 25
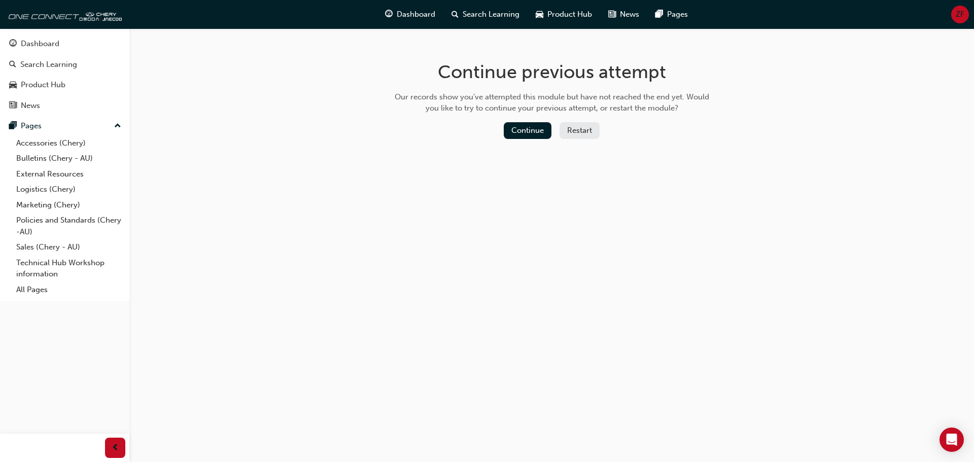
click at [582, 132] on button "Restart" at bounding box center [580, 130] width 40 height 17
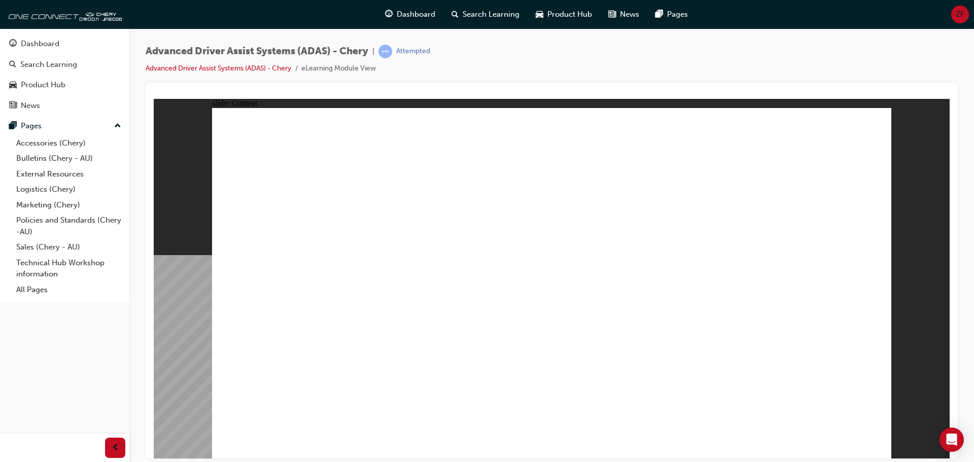
drag, startPoint x: 339, startPoint y: 189, endPoint x: 397, endPoint y: 188, distance: 57.3
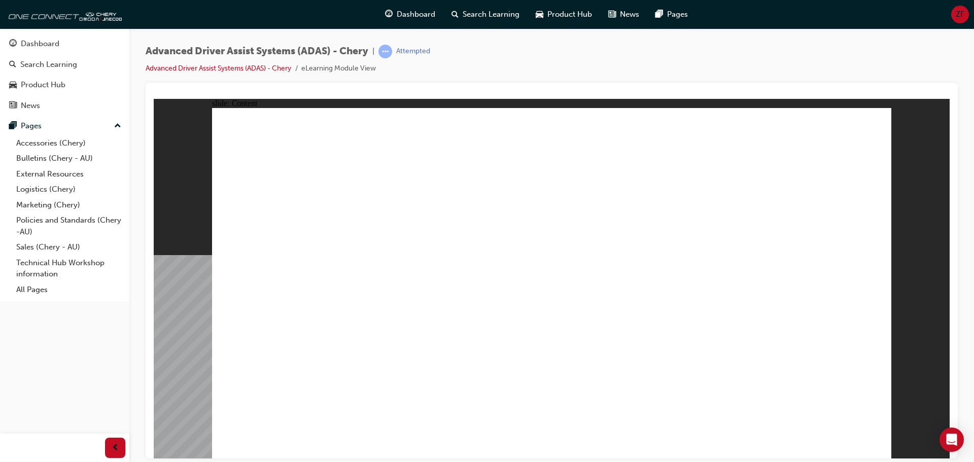
drag, startPoint x: 509, startPoint y: 182, endPoint x: 497, endPoint y: 182, distance: 12.2
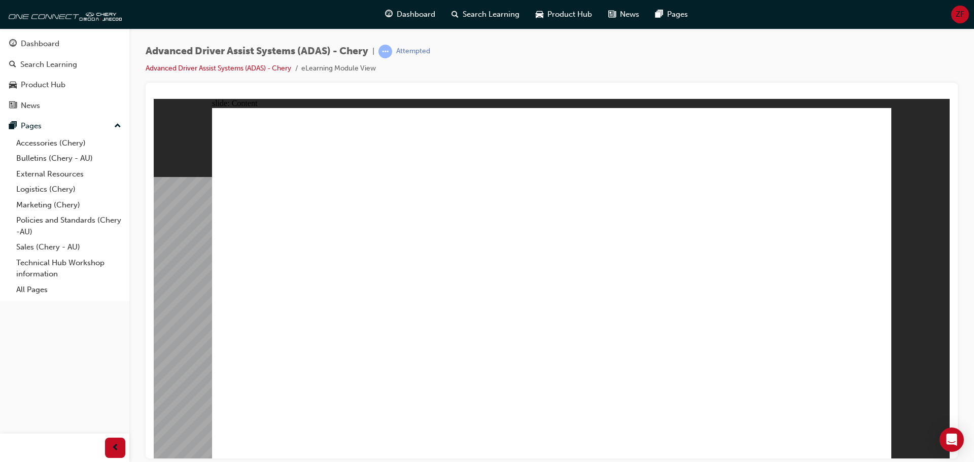
drag, startPoint x: 874, startPoint y: 130, endPoint x: 855, endPoint y: 340, distance: 211.4
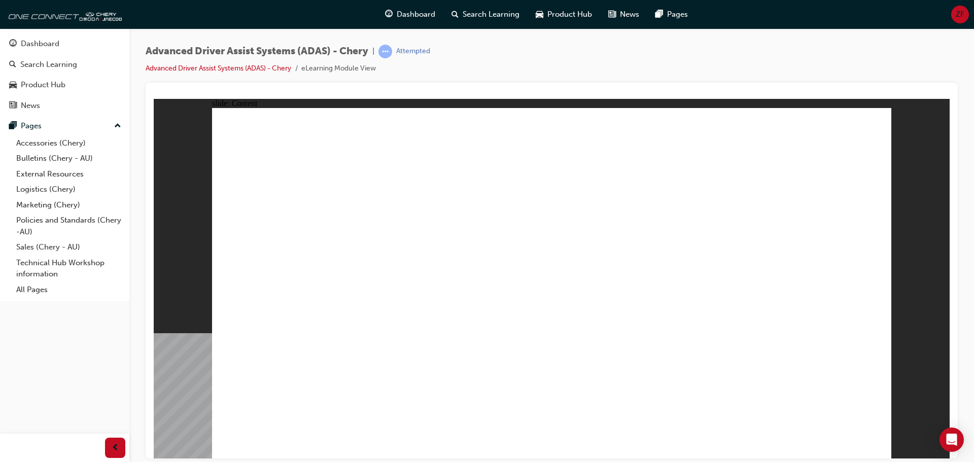
drag, startPoint x: 662, startPoint y: 339, endPoint x: 659, endPoint y: 359, distance: 20.0
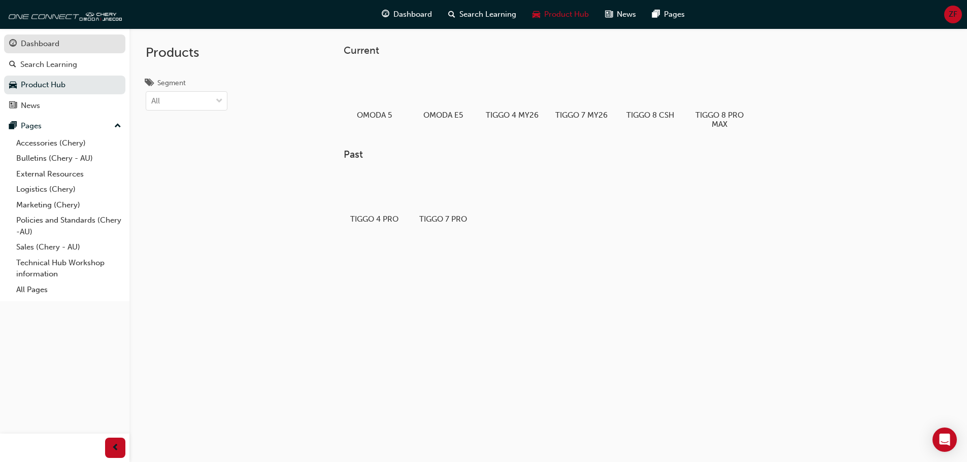
click at [66, 47] on div "Dashboard" at bounding box center [64, 44] width 111 height 13
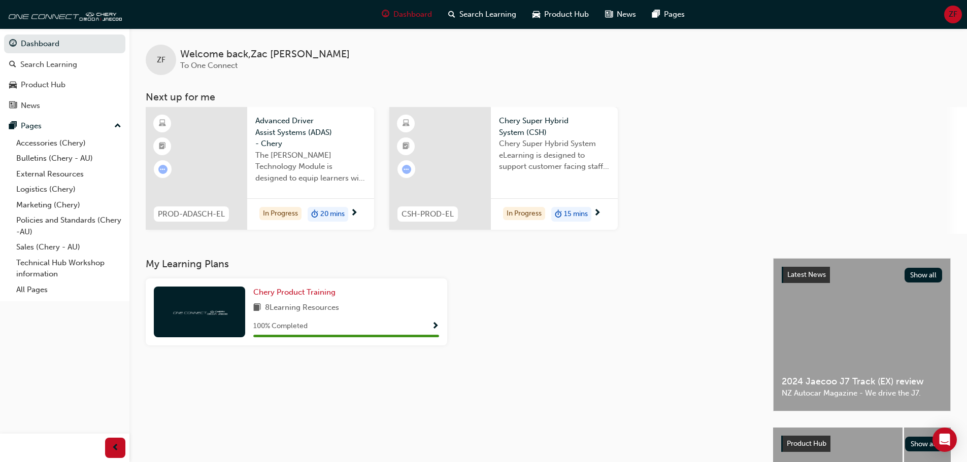
click at [359, 210] on div "In Progress 20 mins" at bounding box center [310, 214] width 127 height 32
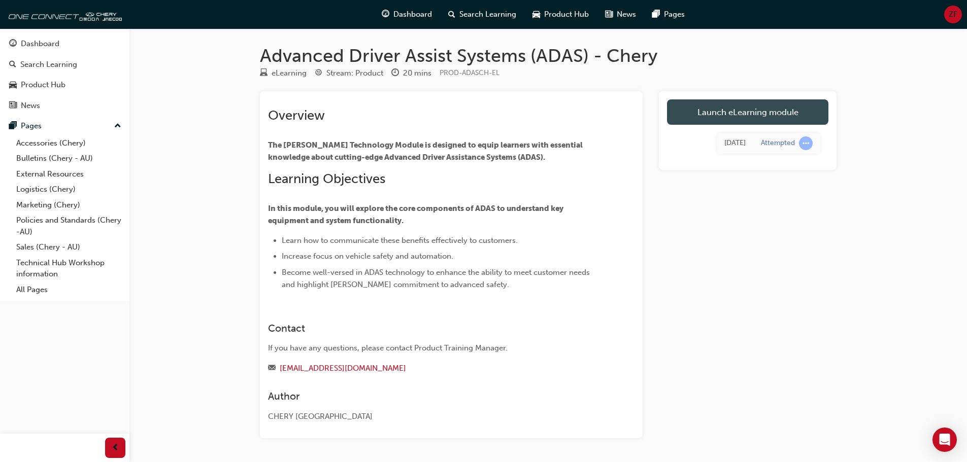
click at [760, 120] on link "Launch eLearning module" at bounding box center [747, 111] width 161 height 25
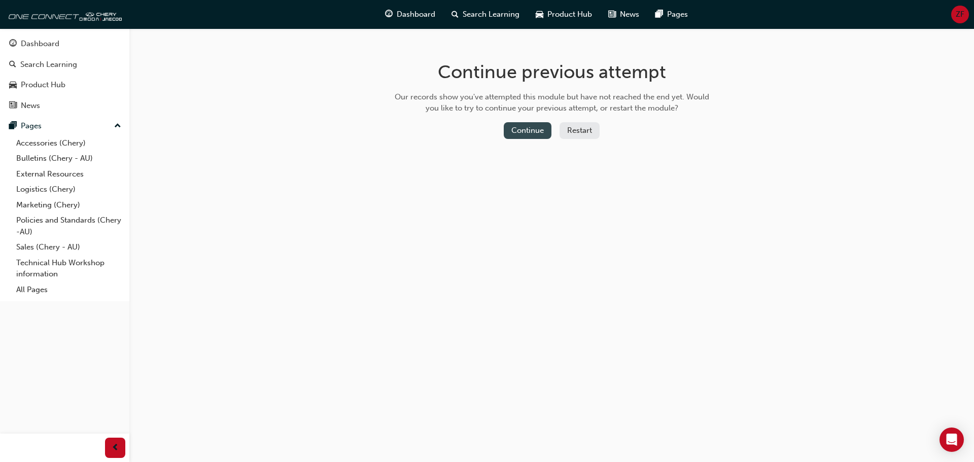
click at [528, 132] on button "Continue" at bounding box center [528, 130] width 48 height 17
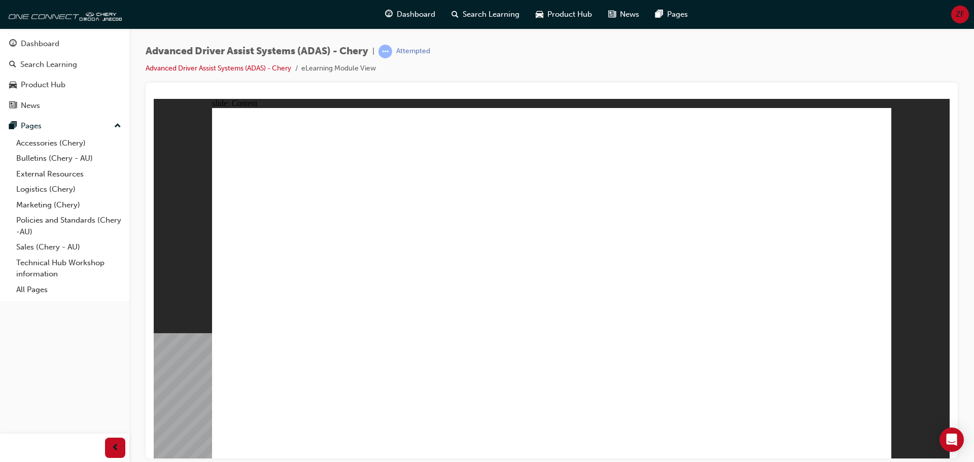
drag, startPoint x: 511, startPoint y: 393, endPoint x: 522, endPoint y: 186, distance: 207.3
drag, startPoint x: 430, startPoint y: 382, endPoint x: 578, endPoint y: 182, distance: 248.9
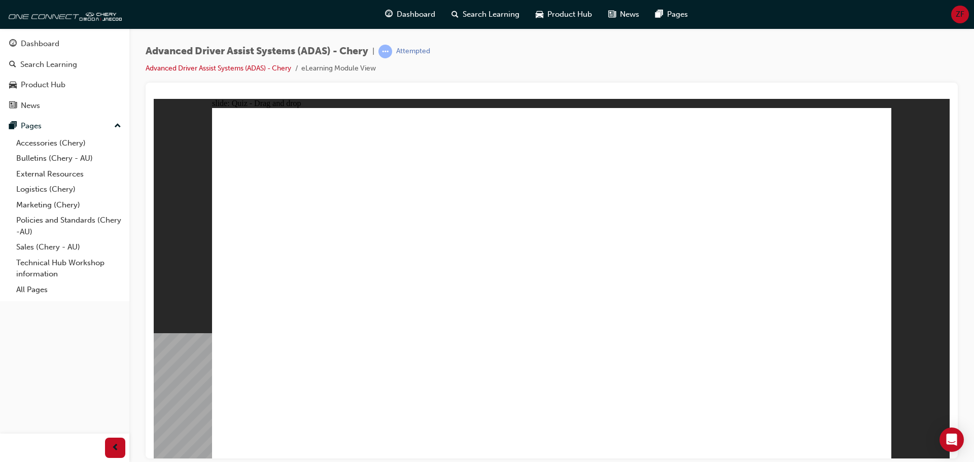
drag, startPoint x: 632, startPoint y: 378, endPoint x: 748, endPoint y: 187, distance: 223.5
drag, startPoint x: 728, startPoint y: 383, endPoint x: 726, endPoint y: 234, distance: 149.2
drag, startPoint x: 462, startPoint y: 327, endPoint x: 843, endPoint y: 306, distance: 382.1
drag, startPoint x: 533, startPoint y: 327, endPoint x: 531, endPoint y: 335, distance: 7.9
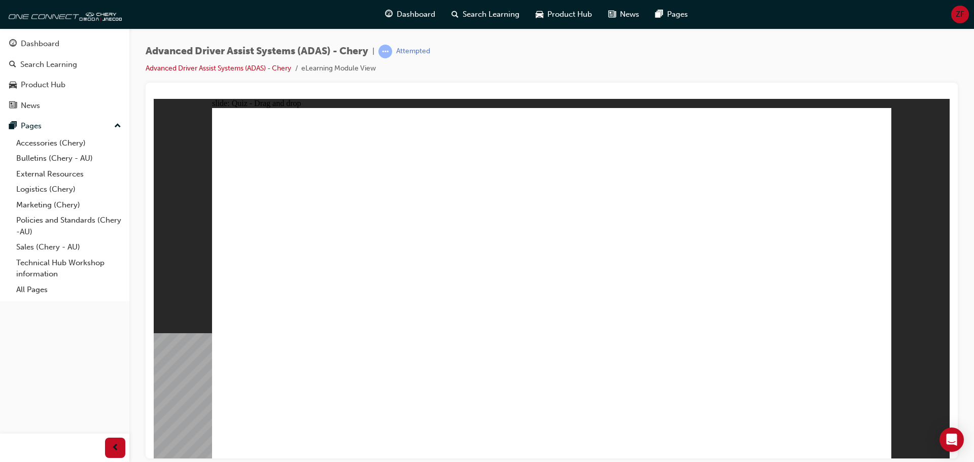
drag, startPoint x: 636, startPoint y: 186, endPoint x: 631, endPoint y: 215, distance: 30.0
checkbox input "true"
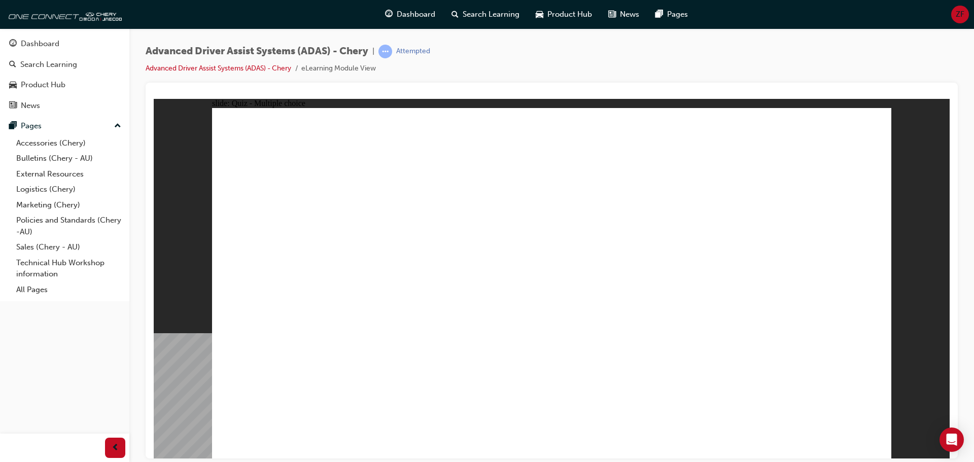
drag, startPoint x: 630, startPoint y: 232, endPoint x: 630, endPoint y: 300, distance: 68.0
checkbox input "true"
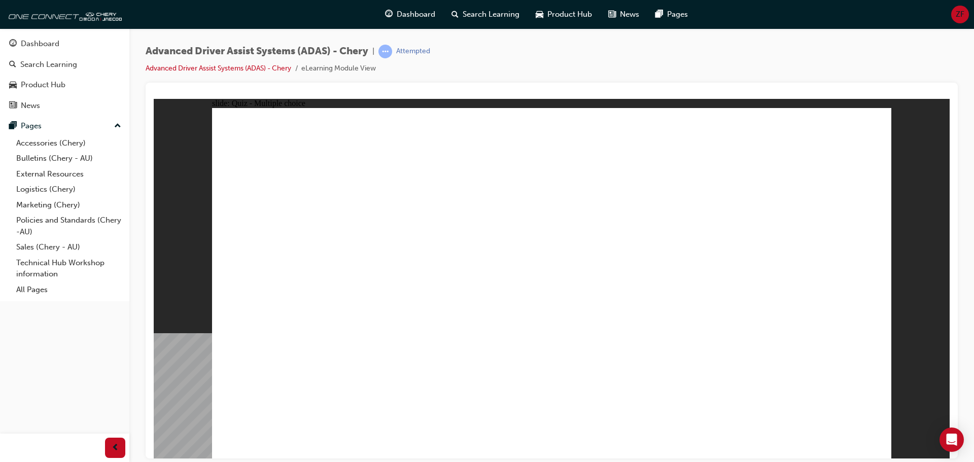
checkbox input "true"
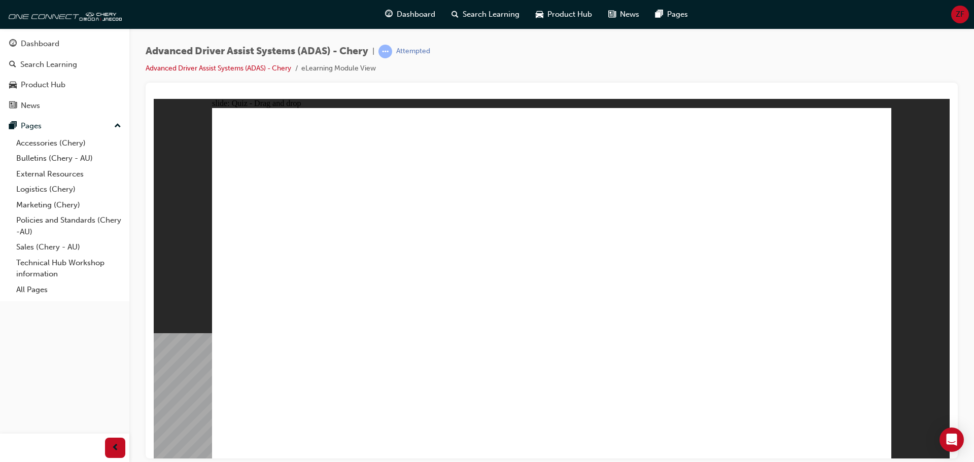
drag, startPoint x: 635, startPoint y: 171, endPoint x: 387, endPoint y: 324, distance: 291.5
drag, startPoint x: 718, startPoint y: 180, endPoint x: 457, endPoint y: 335, distance: 303.8
drag, startPoint x: 741, startPoint y: 190, endPoint x: 718, endPoint y: 203, distance: 26.8
drag, startPoint x: 706, startPoint y: 146, endPoint x: 471, endPoint y: 324, distance: 294.9
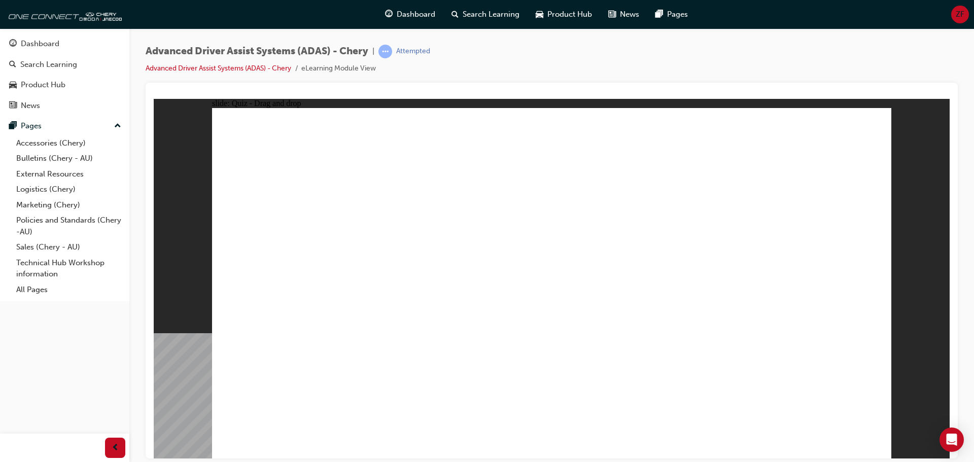
drag, startPoint x: 560, startPoint y: 145, endPoint x: 474, endPoint y: 330, distance: 204.1
drag, startPoint x: 773, startPoint y: 149, endPoint x: 439, endPoint y: 349, distance: 389.4
drag, startPoint x: 618, startPoint y: 151, endPoint x: 418, endPoint y: 368, distance: 295.2
drag, startPoint x: 538, startPoint y: 175, endPoint x: 670, endPoint y: 249, distance: 151.1
drag, startPoint x: 764, startPoint y: 179, endPoint x: 673, endPoint y: 372, distance: 213.6
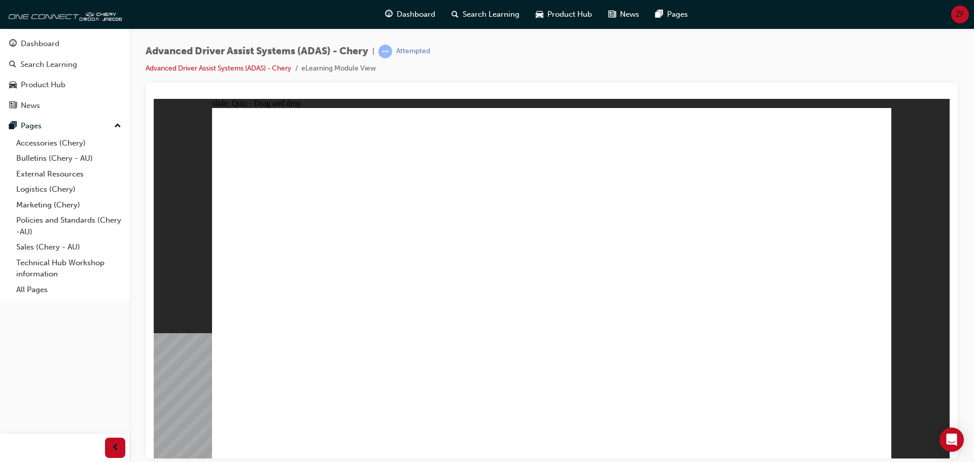
drag, startPoint x: 505, startPoint y: 382, endPoint x: 517, endPoint y: 222, distance: 160.3
drag, startPoint x: 428, startPoint y: 365, endPoint x: 536, endPoint y: 221, distance: 180.4
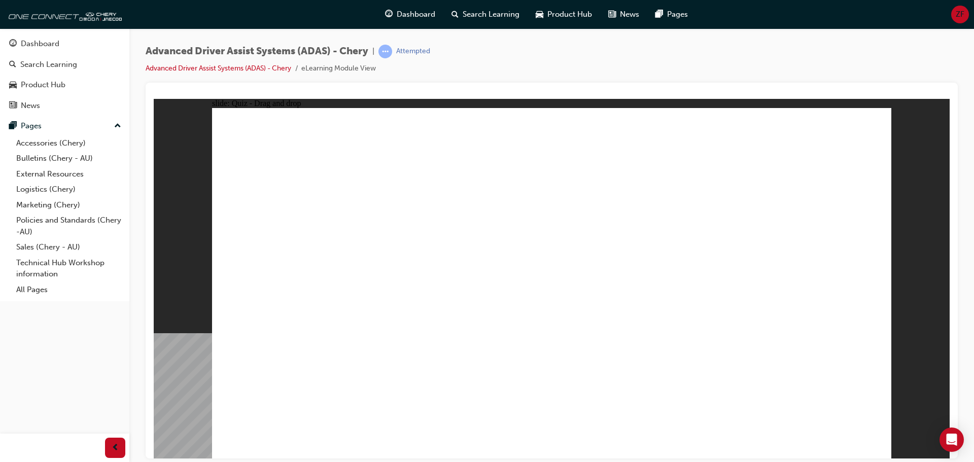
drag, startPoint x: 681, startPoint y: 288, endPoint x: 735, endPoint y: 217, distance: 89.8
drag, startPoint x: 746, startPoint y: 374, endPoint x: 775, endPoint y: 225, distance: 152.5
drag, startPoint x: 409, startPoint y: 343, endPoint x: 734, endPoint y: 200, distance: 354.9
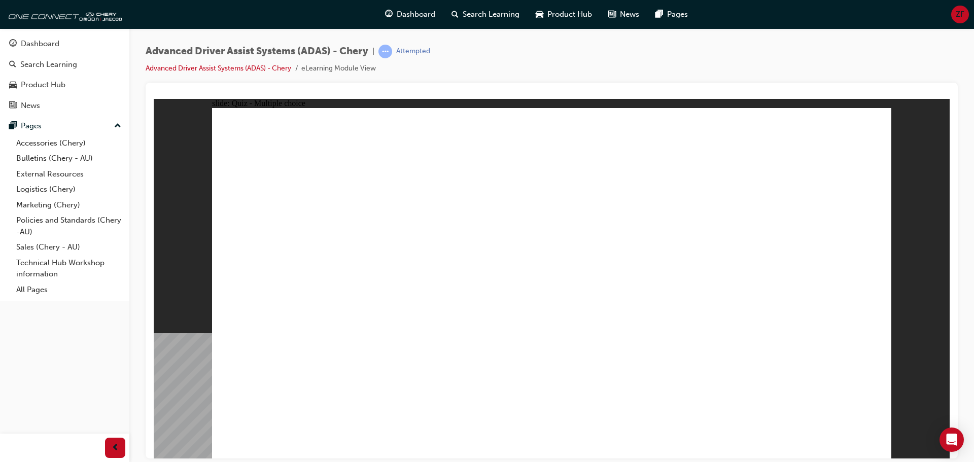
checkbox input "true"
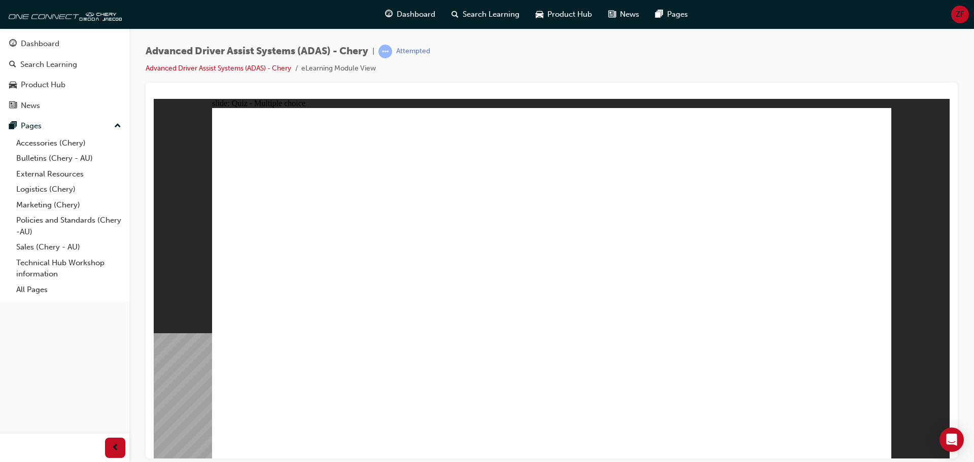
drag, startPoint x: 594, startPoint y: 265, endPoint x: 594, endPoint y: 305, distance: 39.6
checkbox input "true"
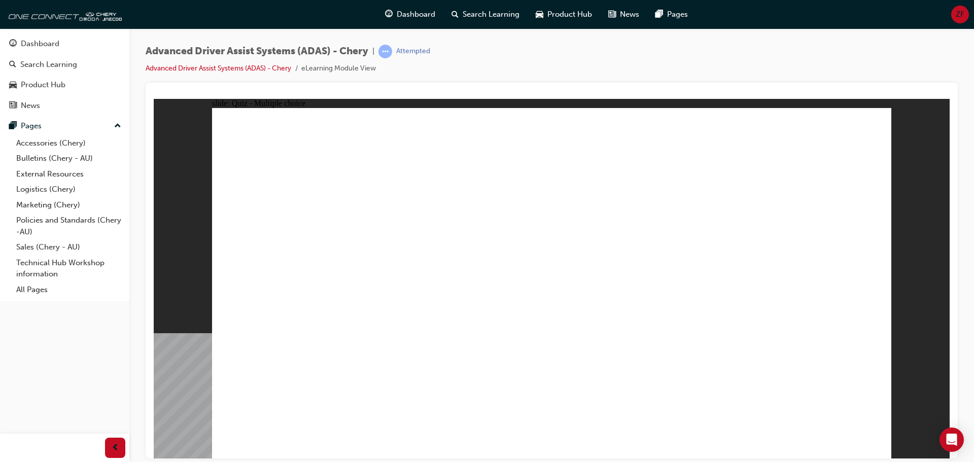
checkbox input "true"
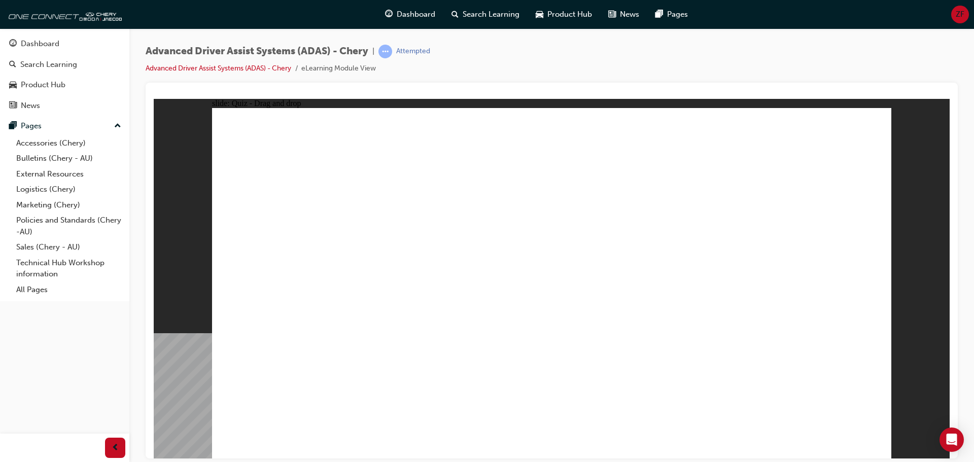
drag, startPoint x: 555, startPoint y: 172, endPoint x: 598, endPoint y: 289, distance: 124.2
drag, startPoint x: 615, startPoint y: 139, endPoint x: 607, endPoint y: 318, distance: 178.8
drag, startPoint x: 707, startPoint y: 145, endPoint x: 338, endPoint y: 347, distance: 420.1
drag, startPoint x: 783, startPoint y: 142, endPoint x: 356, endPoint y: 330, distance: 466.9
drag, startPoint x: 552, startPoint y: 171, endPoint x: 700, endPoint y: 323, distance: 211.3
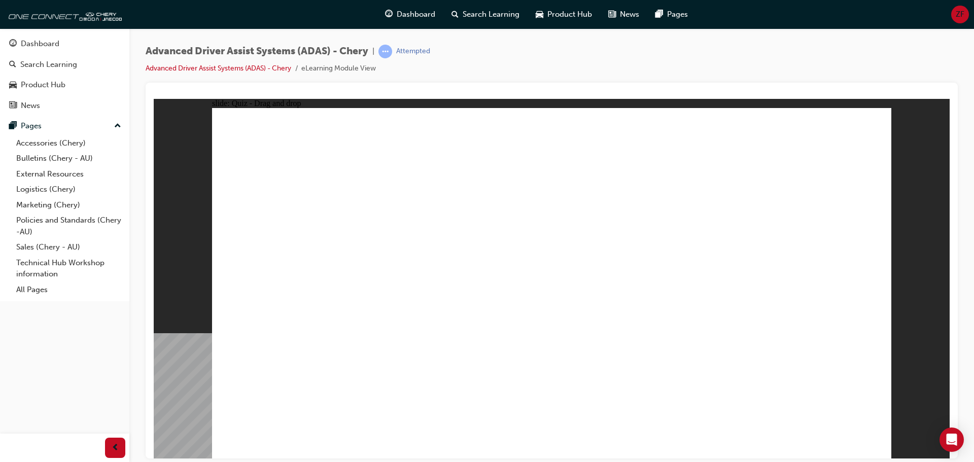
drag, startPoint x: 625, startPoint y: 181, endPoint x: 424, endPoint y: 320, distance: 244.6
drag, startPoint x: 691, startPoint y: 177, endPoint x: 466, endPoint y: 287, distance: 250.3
drag, startPoint x: 774, startPoint y: 166, endPoint x: 417, endPoint y: 337, distance: 396.7
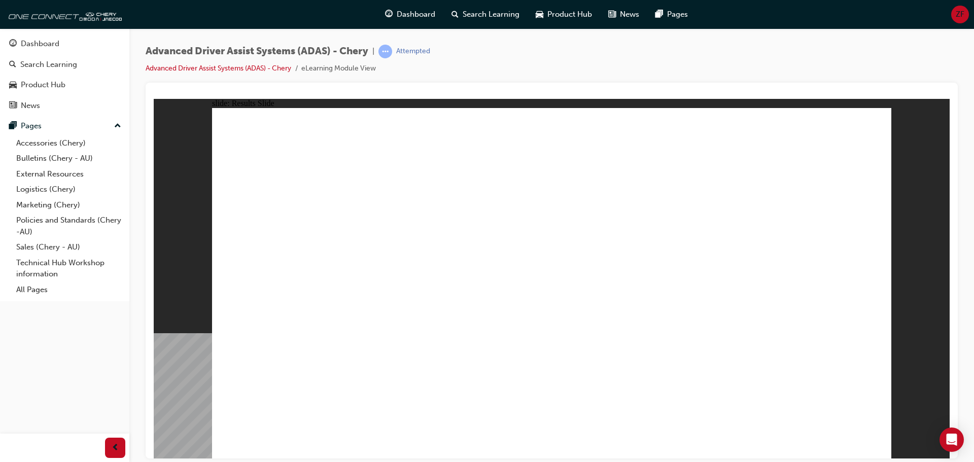
drag, startPoint x: 413, startPoint y: 385, endPoint x: 514, endPoint y: 188, distance: 221.3
drag, startPoint x: 509, startPoint y: 384, endPoint x: 553, endPoint y: 232, distance: 157.7
drag, startPoint x: 650, startPoint y: 335, endPoint x: 742, endPoint y: 161, distance: 196.8
drag, startPoint x: 716, startPoint y: 385, endPoint x: 701, endPoint y: 313, distance: 73.7
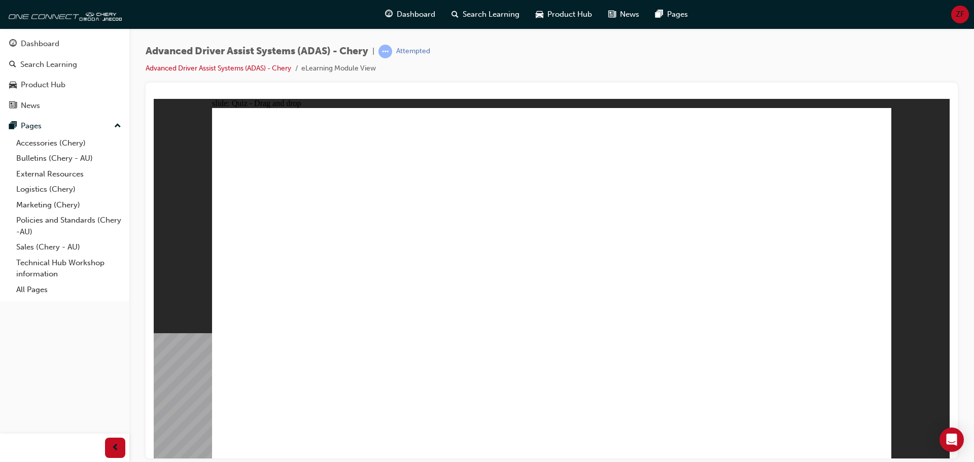
drag, startPoint x: 372, startPoint y: 343, endPoint x: 743, endPoint y: 205, distance: 395.7
checkbox input "true"
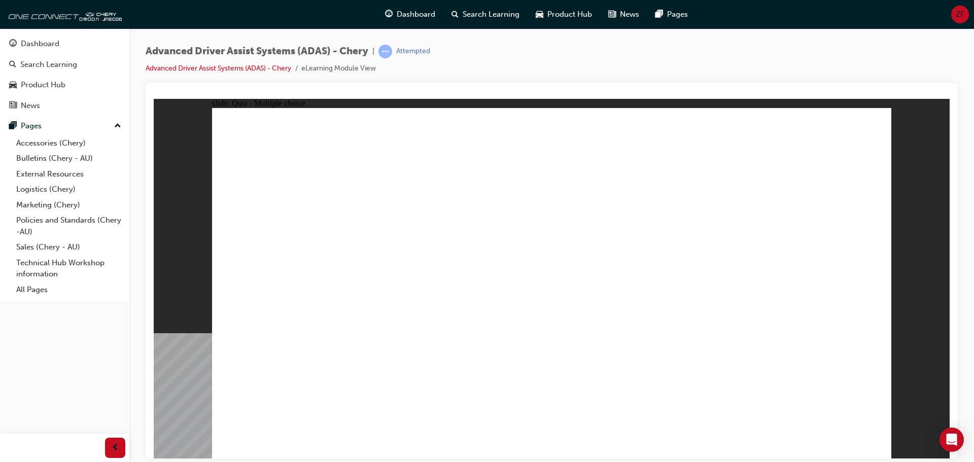
checkbox input "true"
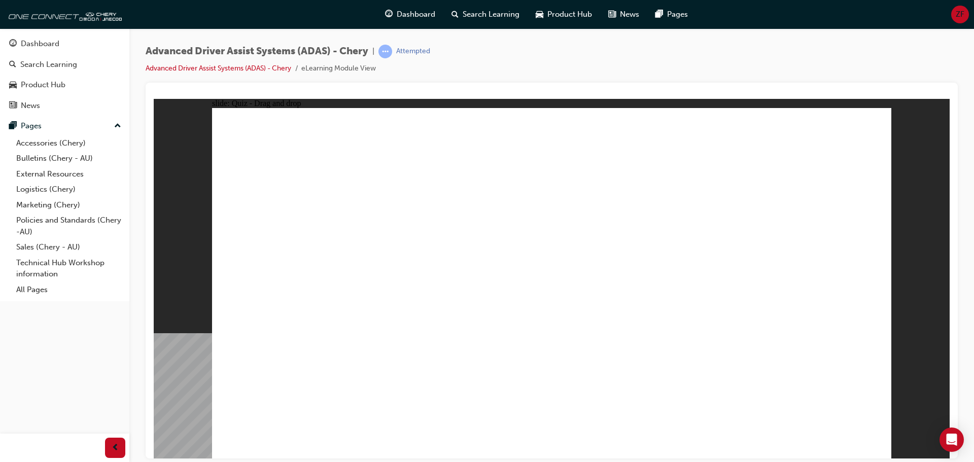
drag, startPoint x: 630, startPoint y: 177, endPoint x: 421, endPoint y: 365, distance: 281.3
drag, startPoint x: 706, startPoint y: 147, endPoint x: 401, endPoint y: 330, distance: 355.5
drag, startPoint x: 583, startPoint y: 177, endPoint x: 633, endPoint y: 335, distance: 166.1
drag, startPoint x: 563, startPoint y: 145, endPoint x: 637, endPoint y: 334, distance: 203.5
drag, startPoint x: 633, startPoint y: 139, endPoint x: 682, endPoint y: 318, distance: 185.6
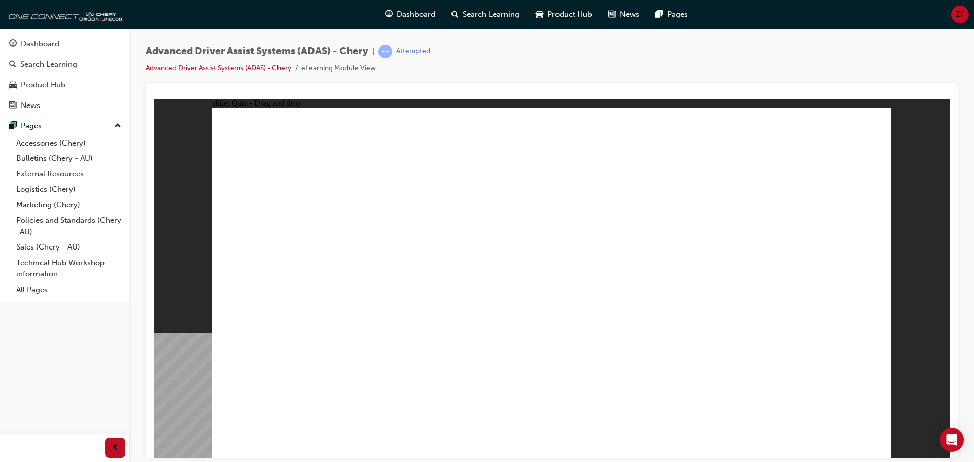
drag, startPoint x: 652, startPoint y: 182, endPoint x: 397, endPoint y: 325, distance: 292.6
drag, startPoint x: 710, startPoint y: 194, endPoint x: 538, endPoint y: 276, distance: 190.2
drag, startPoint x: 791, startPoint y: 141, endPoint x: 496, endPoint y: 323, distance: 347.0
drag, startPoint x: 785, startPoint y: 173, endPoint x: 733, endPoint y: 326, distance: 162.5
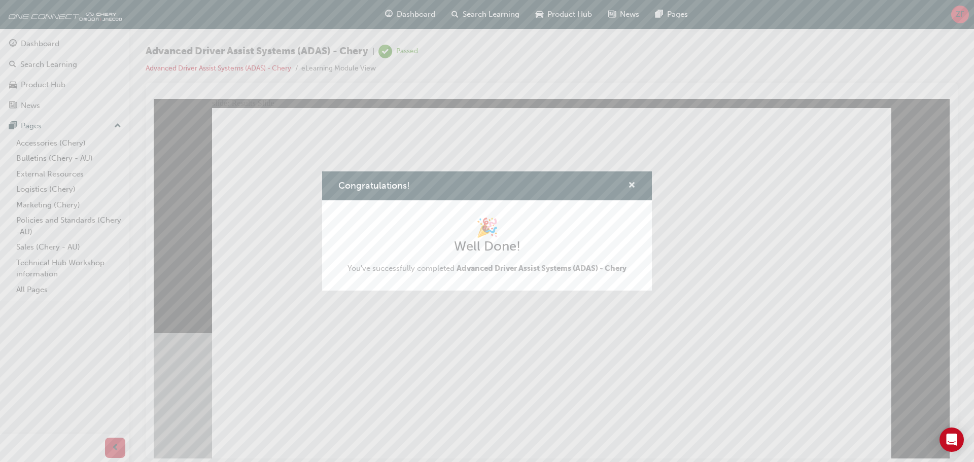
click at [633, 187] on span "cross-icon" at bounding box center [632, 186] width 8 height 9
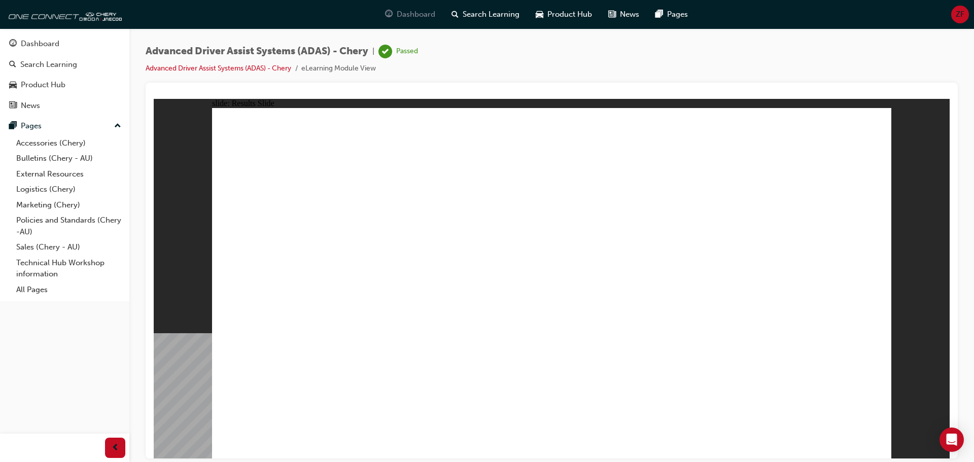
click at [405, 14] on span "Dashboard" at bounding box center [416, 15] width 39 height 12
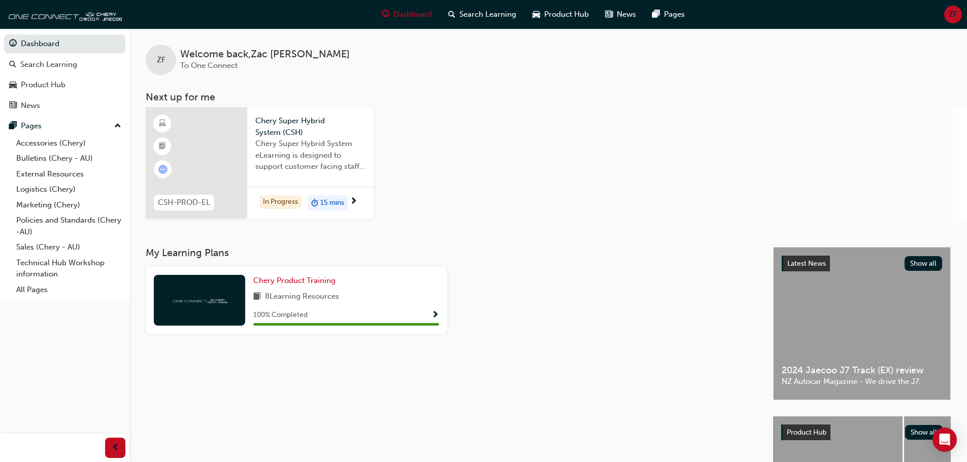
click at [357, 203] on span "next-icon" at bounding box center [354, 201] width 8 height 9
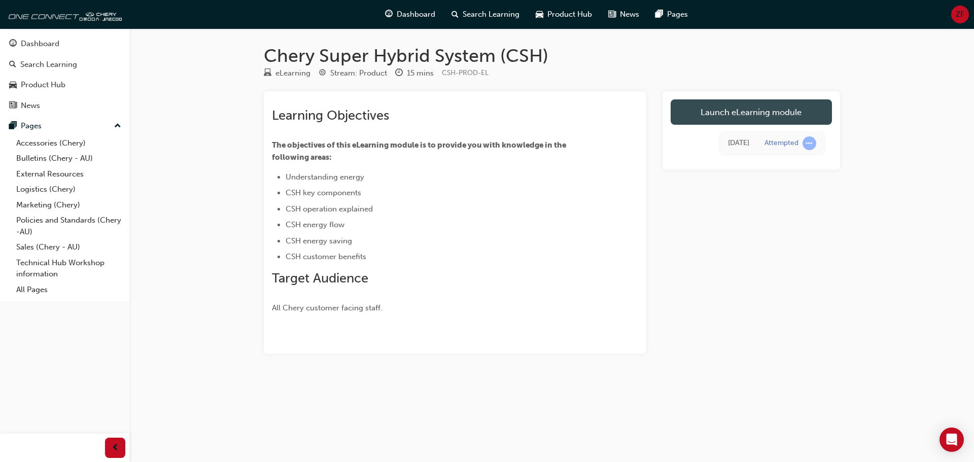
click at [689, 112] on link "Launch eLearning module" at bounding box center [751, 111] width 161 height 25
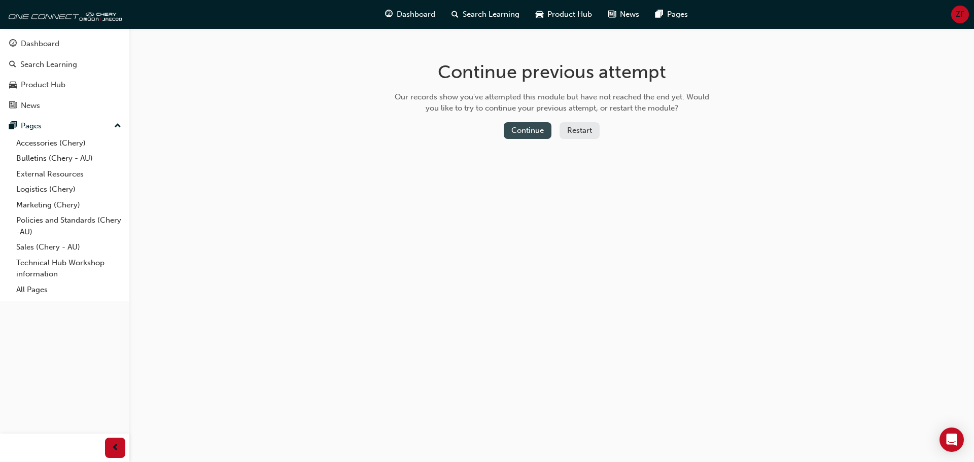
click at [526, 133] on button "Continue" at bounding box center [528, 130] width 48 height 17
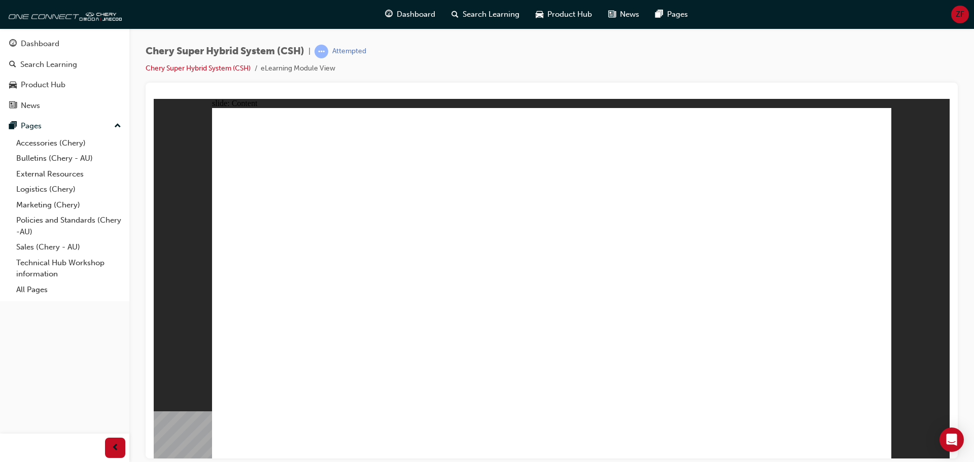
drag, startPoint x: 291, startPoint y: 297, endPoint x: 544, endPoint y: 294, distance: 253.2
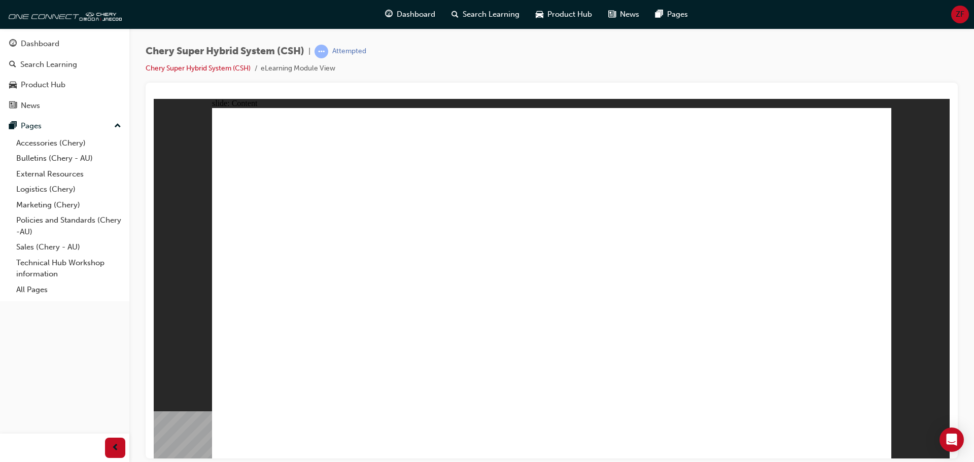
drag, startPoint x: 284, startPoint y: 368, endPoint x: 395, endPoint y: 368, distance: 111.1
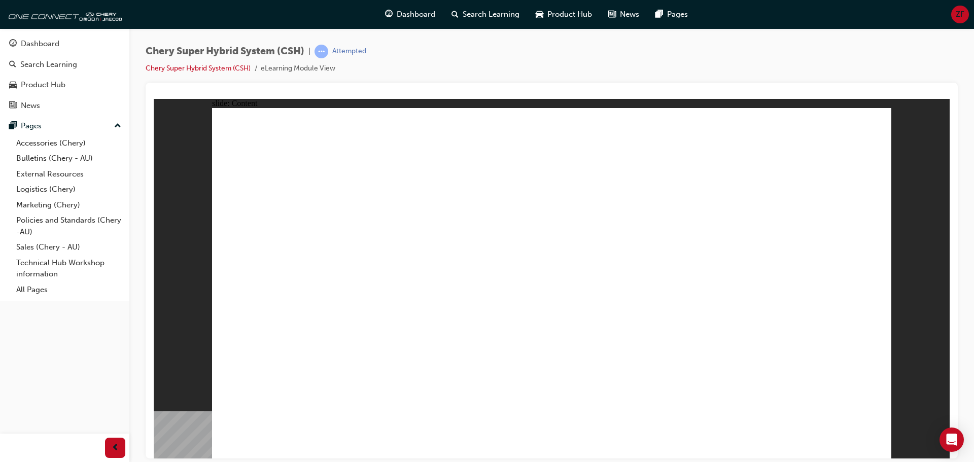
drag, startPoint x: 565, startPoint y: 406, endPoint x: 702, endPoint y: 444, distance: 142.5
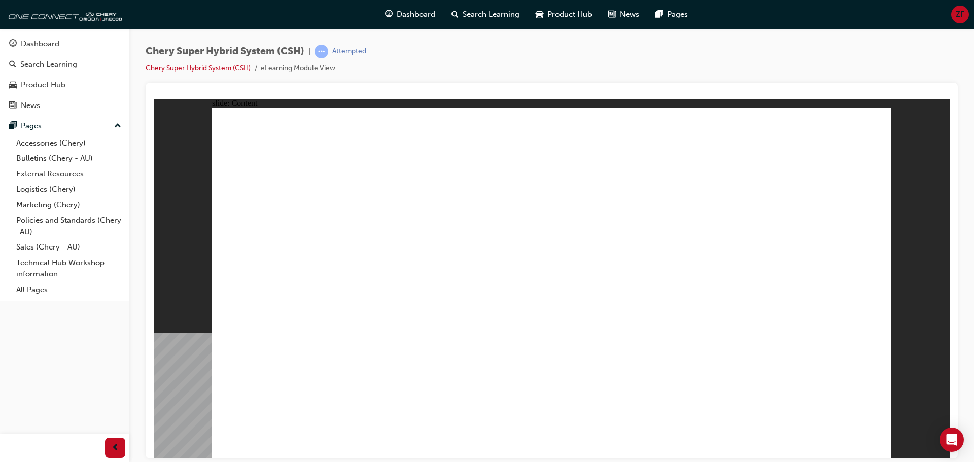
drag, startPoint x: 463, startPoint y: 327, endPoint x: 465, endPoint y: 340, distance: 12.8
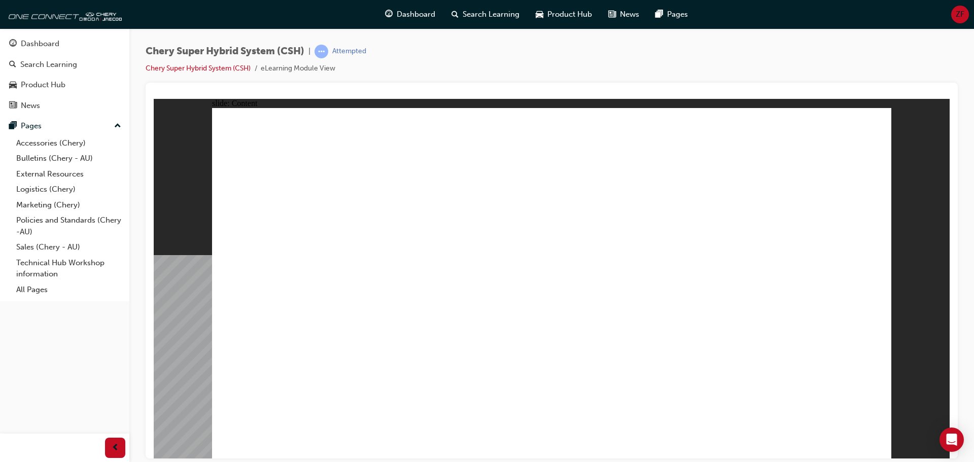
drag, startPoint x: 328, startPoint y: 362, endPoint x: 421, endPoint y: 361, distance: 92.4
drag, startPoint x: 421, startPoint y: 361, endPoint x: 603, endPoint y: 359, distance: 182.2
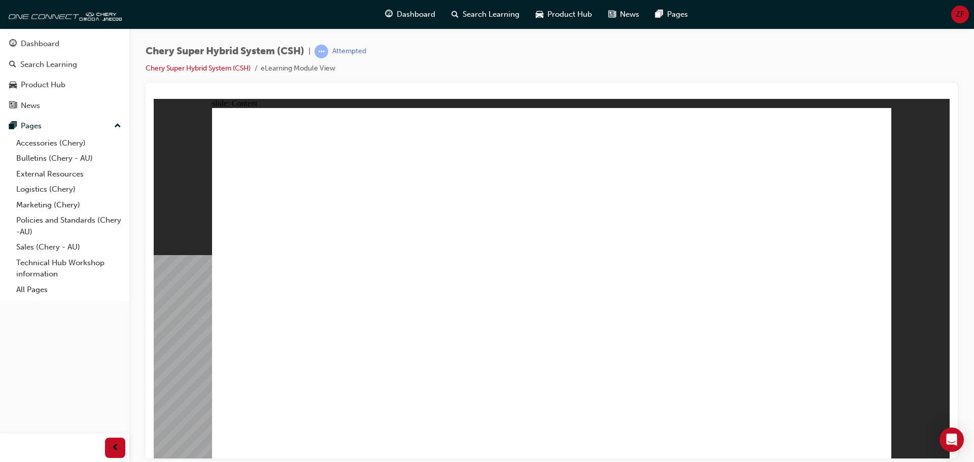
drag, startPoint x: 603, startPoint y: 359, endPoint x: 708, endPoint y: 359, distance: 105.0
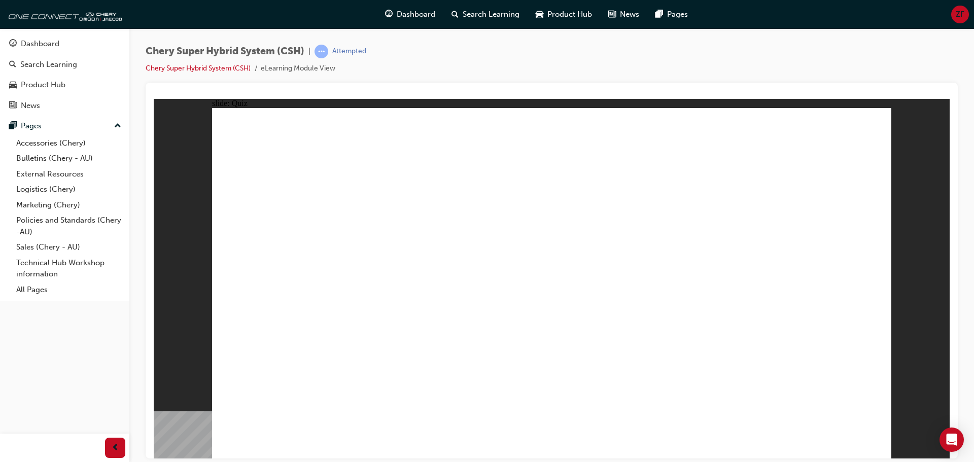
drag, startPoint x: 668, startPoint y: 223, endPoint x: 663, endPoint y: 259, distance: 36.4
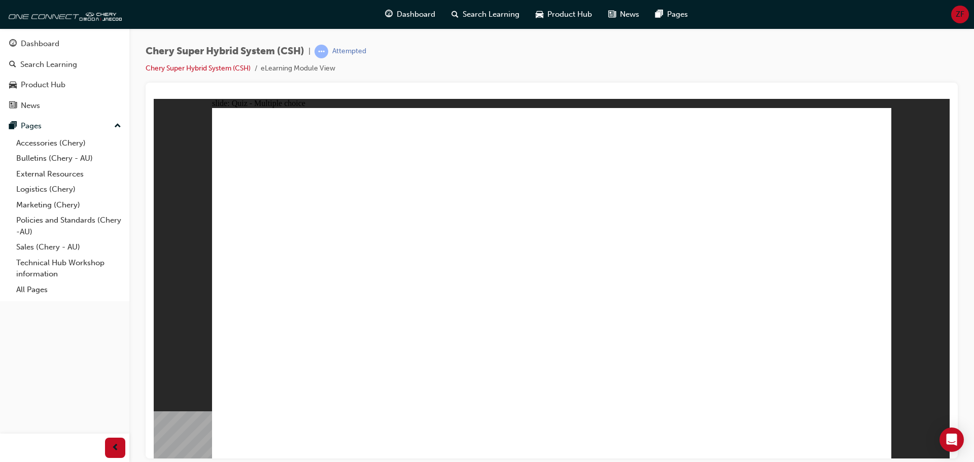
radio input "false"
drag, startPoint x: 662, startPoint y: 270, endPoint x: 660, endPoint y: 308, distance: 38.1
radio input "false"
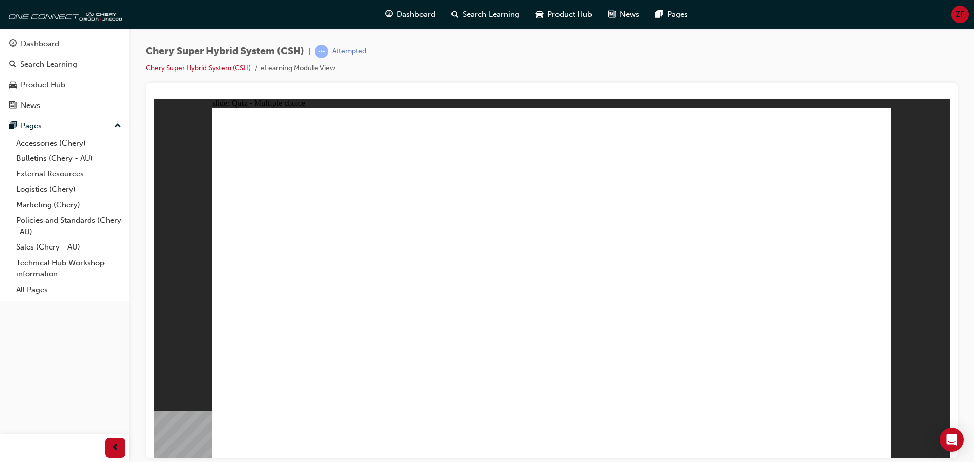
radio input "false"
radio input "true"
radio input "false"
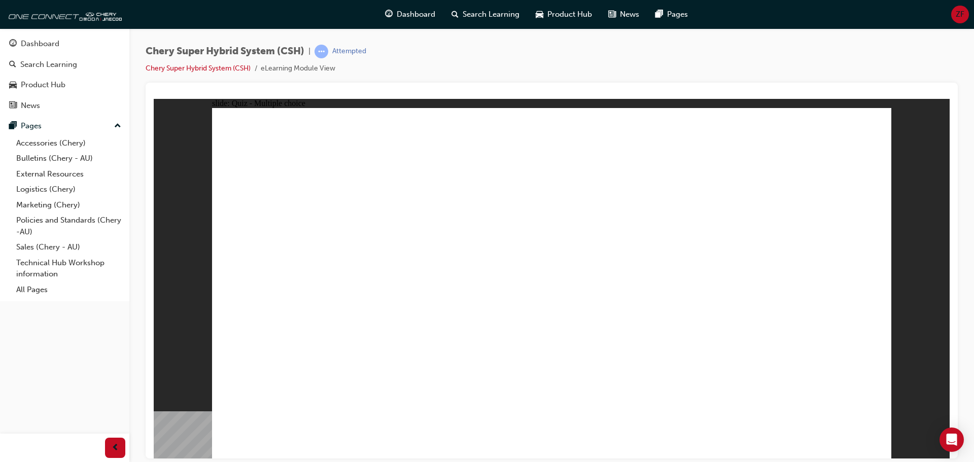
radio input "false"
radio input "true"
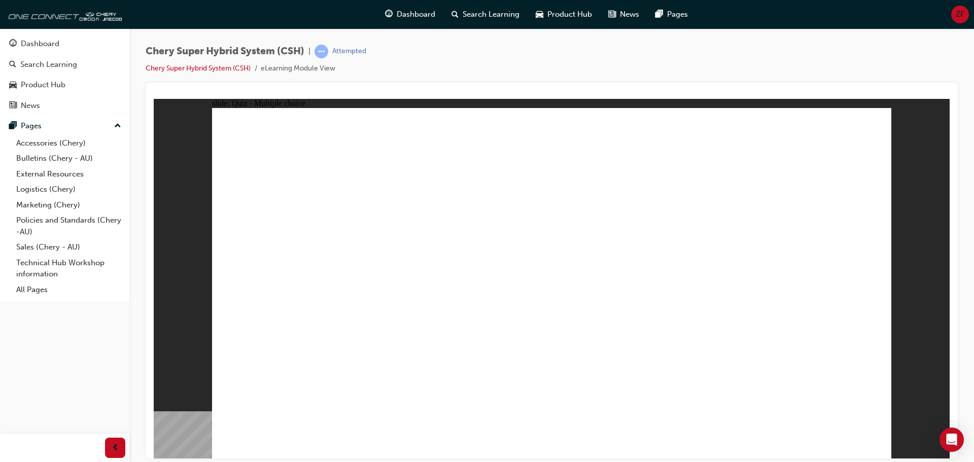
radio input "false"
radio input "true"
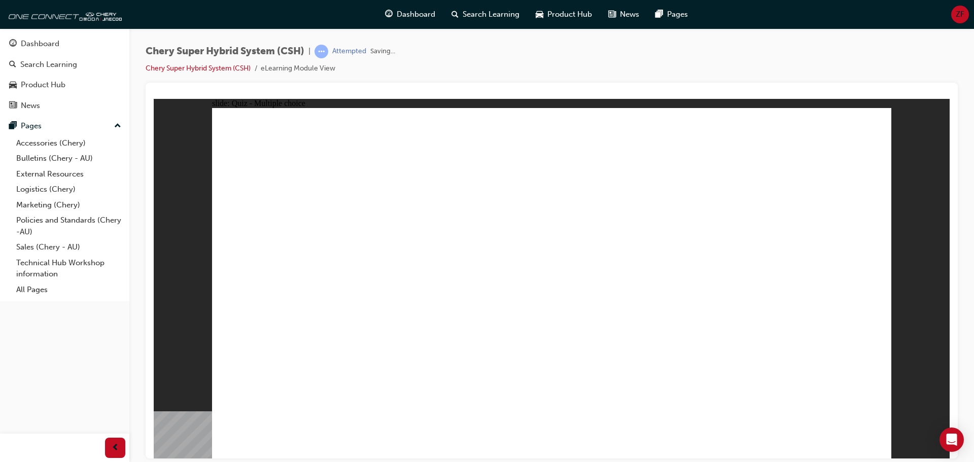
radio input "true"
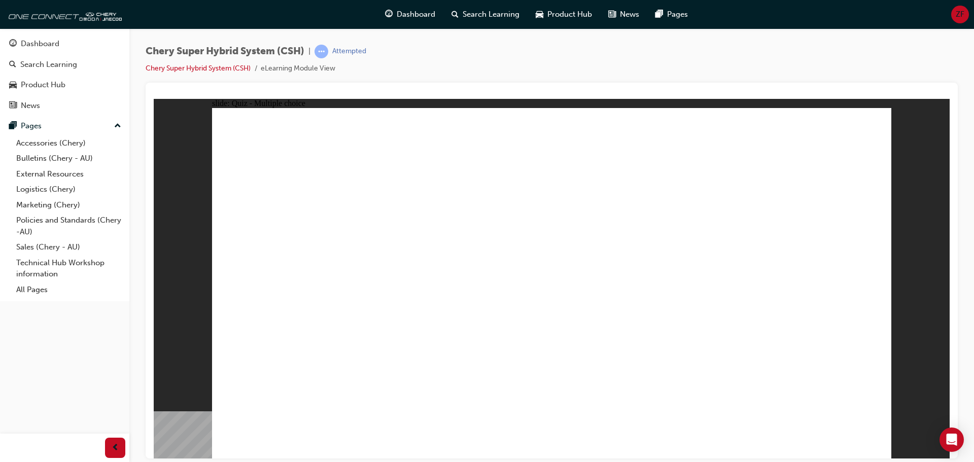
drag, startPoint x: 596, startPoint y: 209, endPoint x: 580, endPoint y: 253, distance: 46.4
radio input "false"
radio input "true"
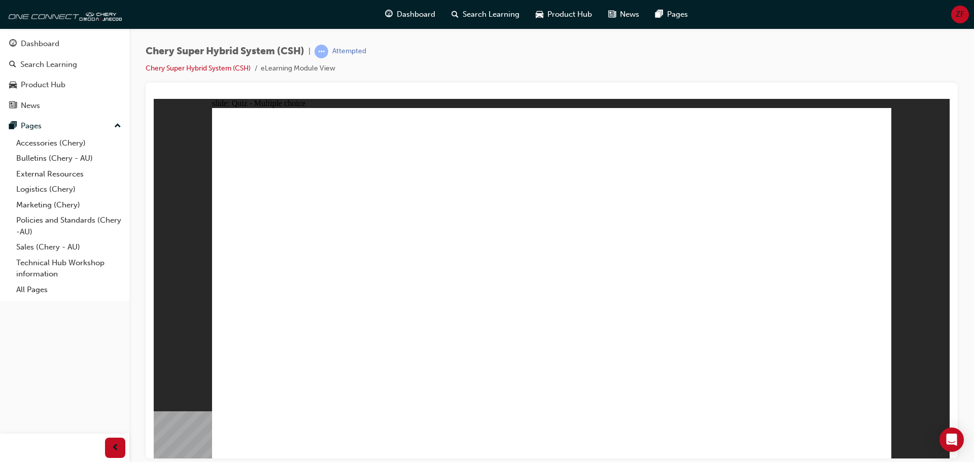
radio input "false"
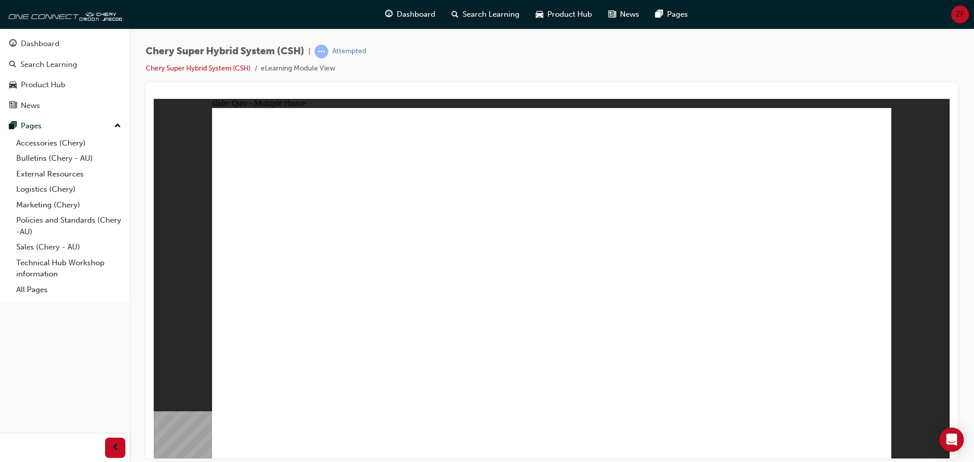
radio input "true"
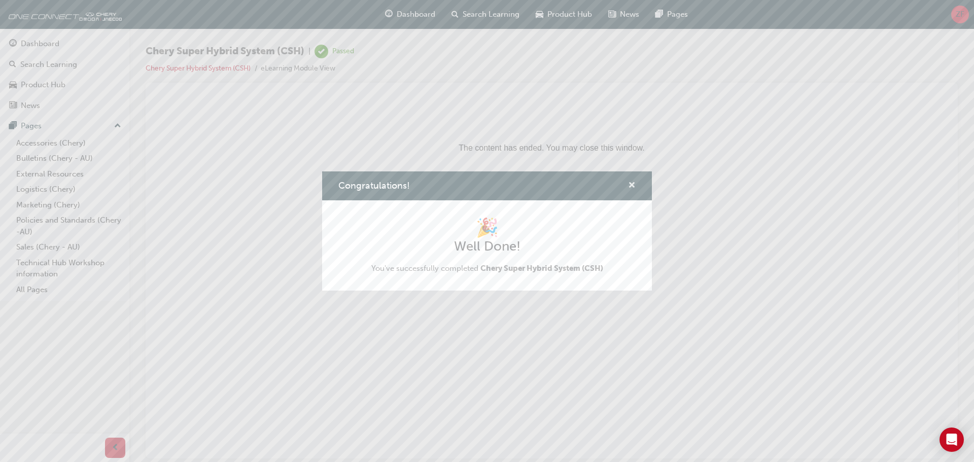
click at [631, 182] on span "cross-icon" at bounding box center [632, 186] width 8 height 9
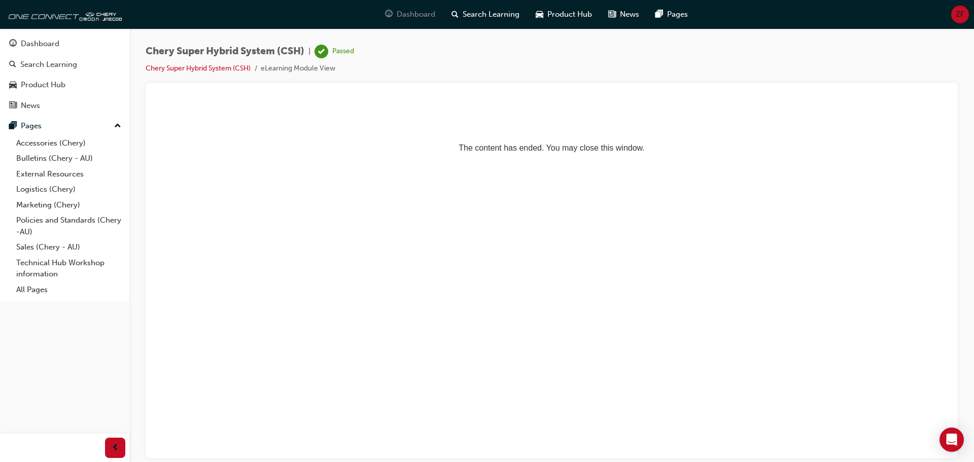
click at [411, 17] on span "Dashboard" at bounding box center [416, 15] width 39 height 12
